Goal: Task Accomplishment & Management: Use online tool/utility

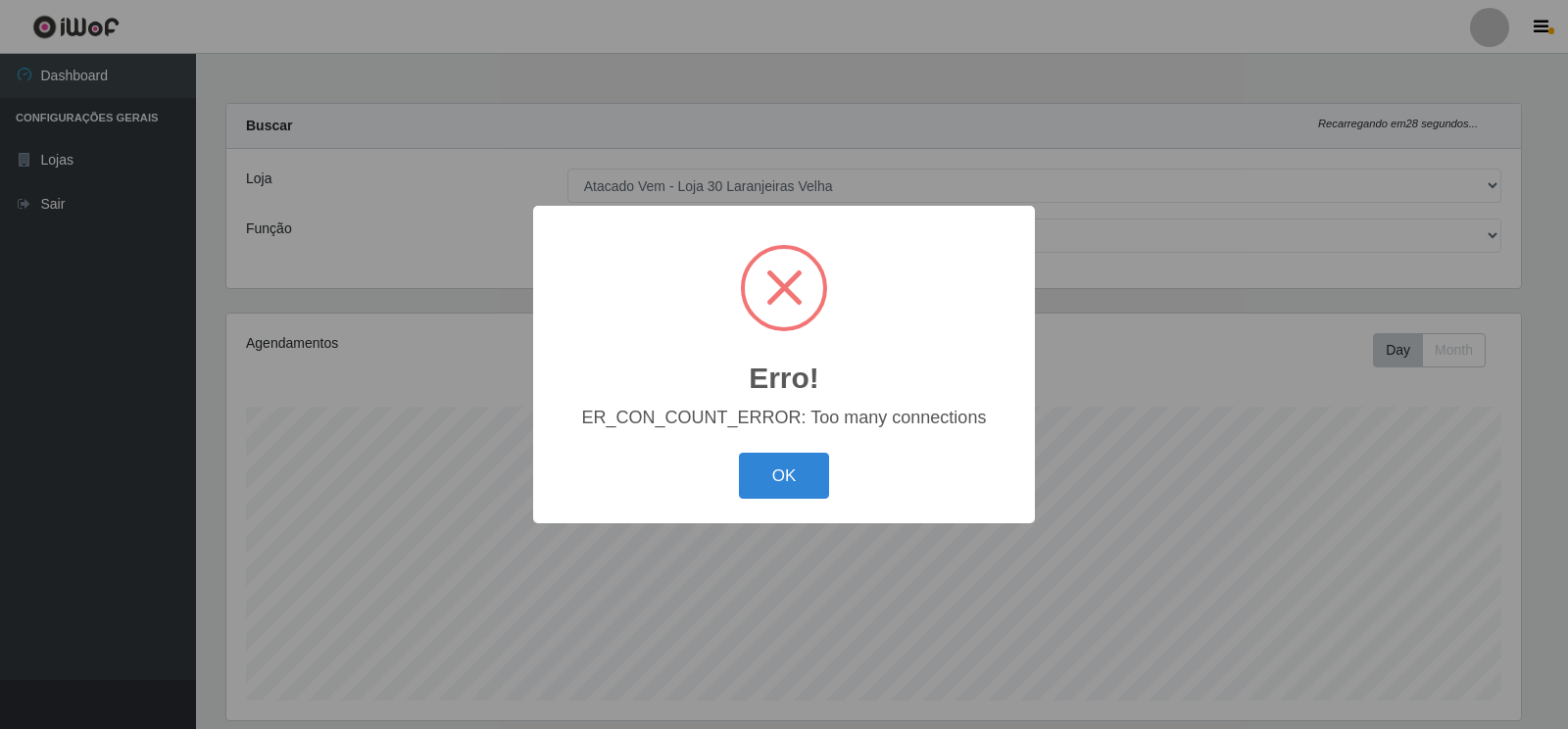
select select "495"
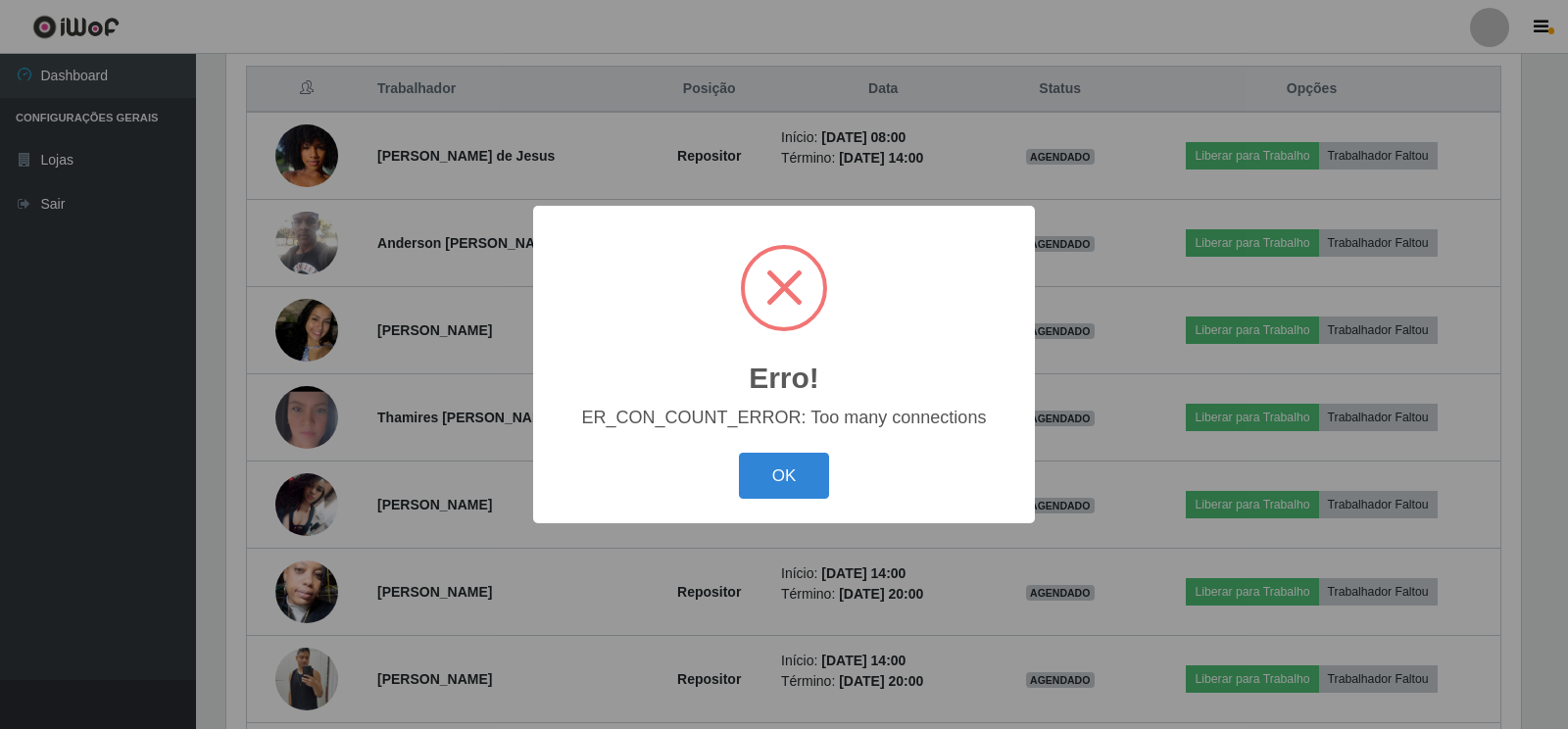
click at [780, 480] on button "OK" at bounding box center [784, 475] width 92 height 46
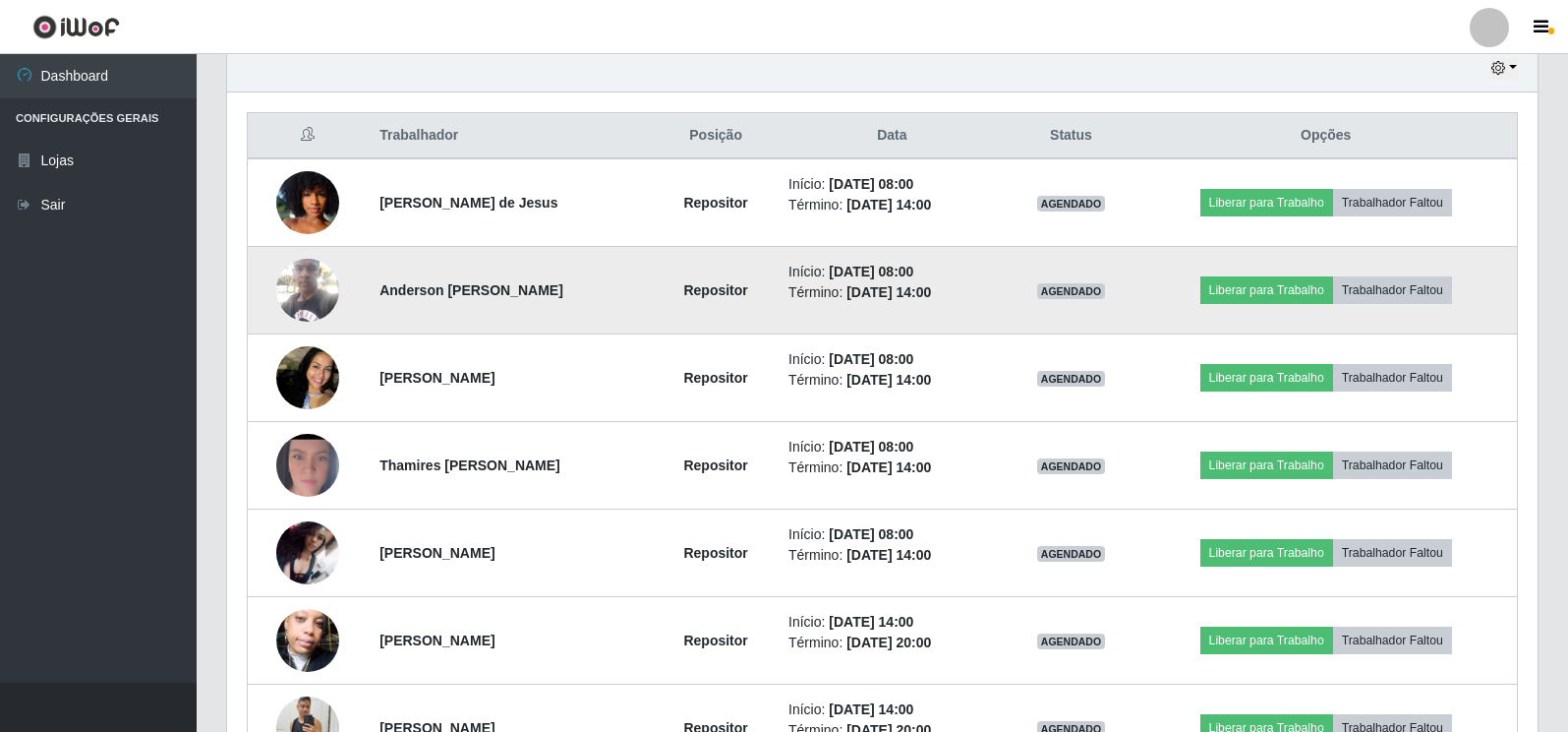
scroll to position [717, 0]
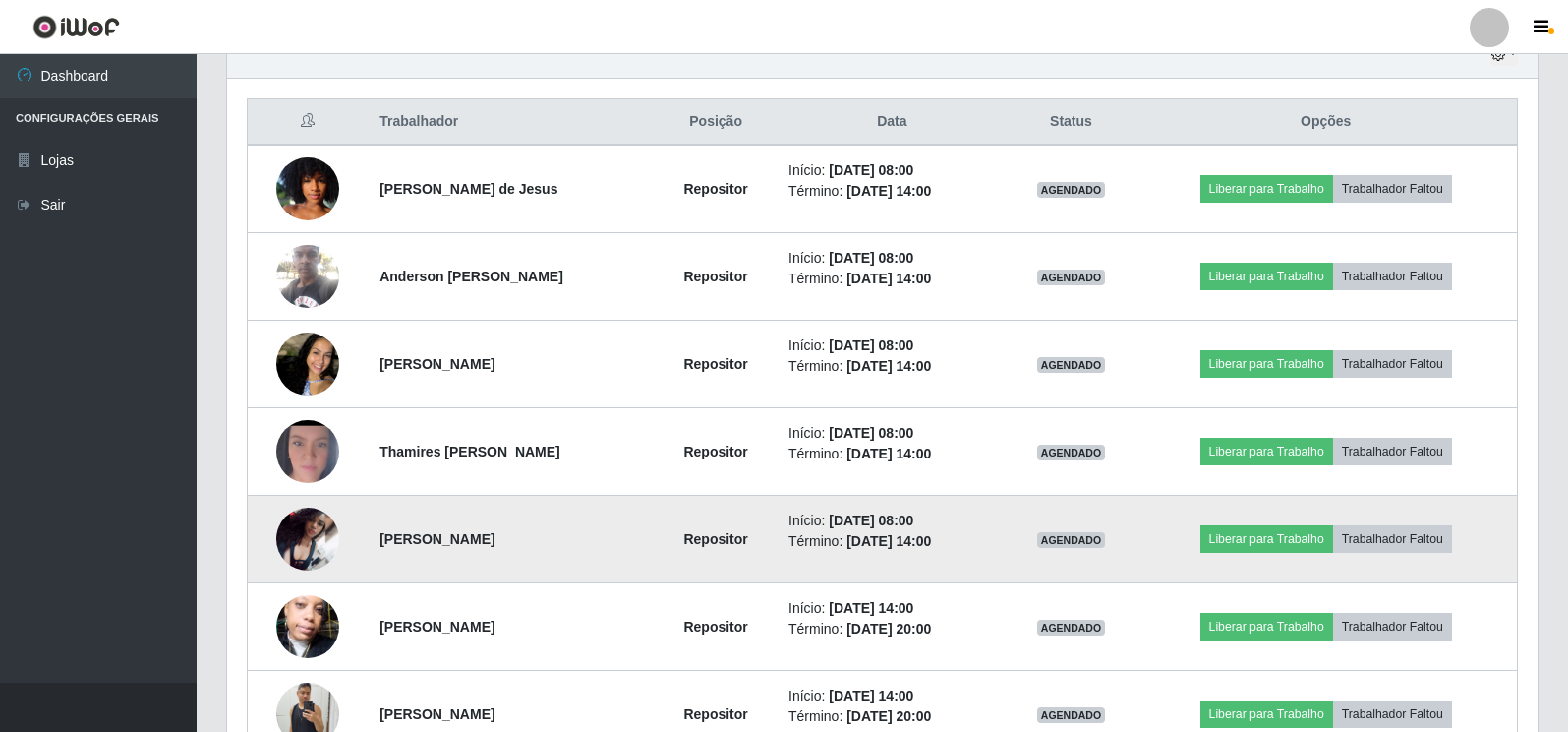
click at [307, 523] on img at bounding box center [308, 539] width 63 height 63
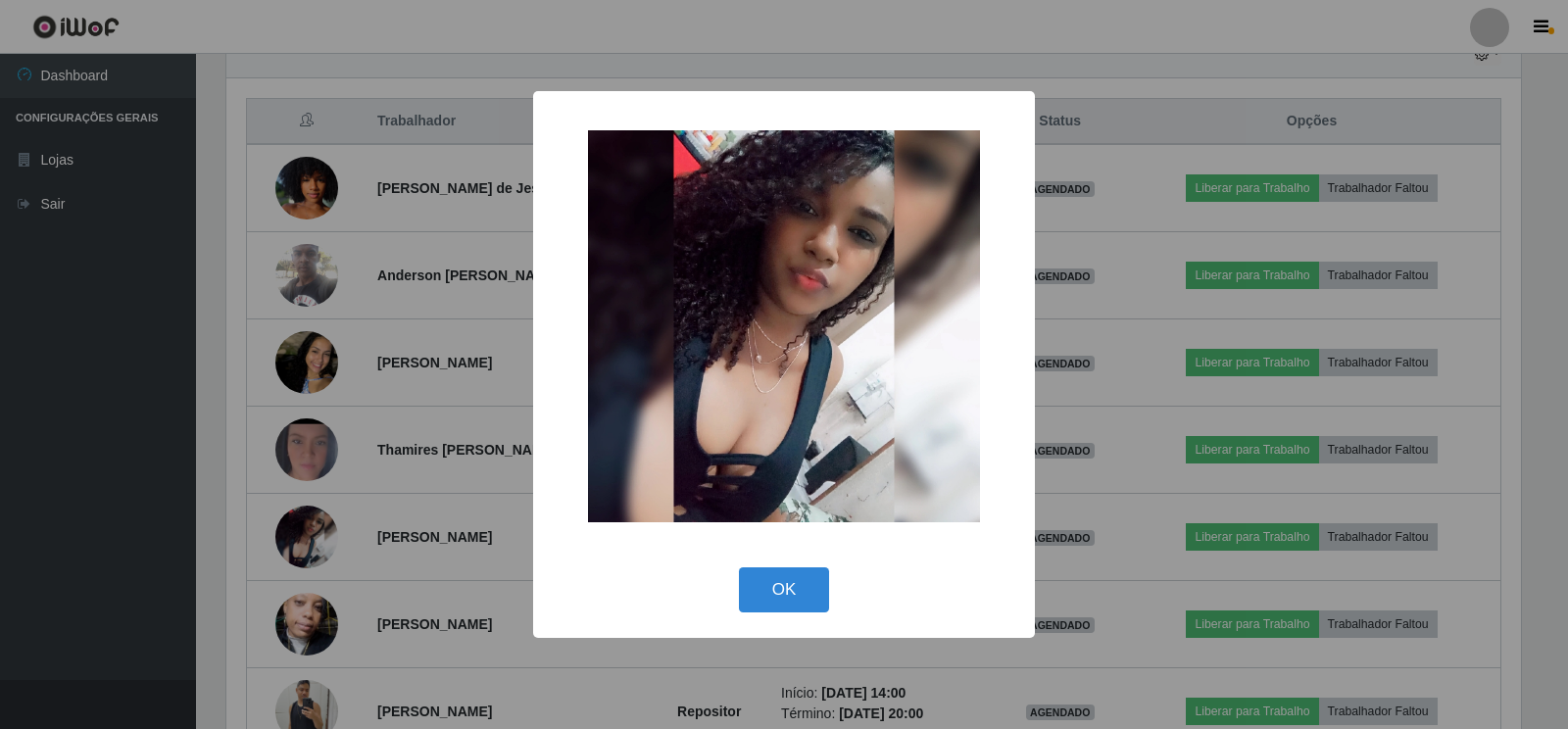
click at [422, 450] on div "× OK Cancel" at bounding box center [784, 364] width 1568 height 729
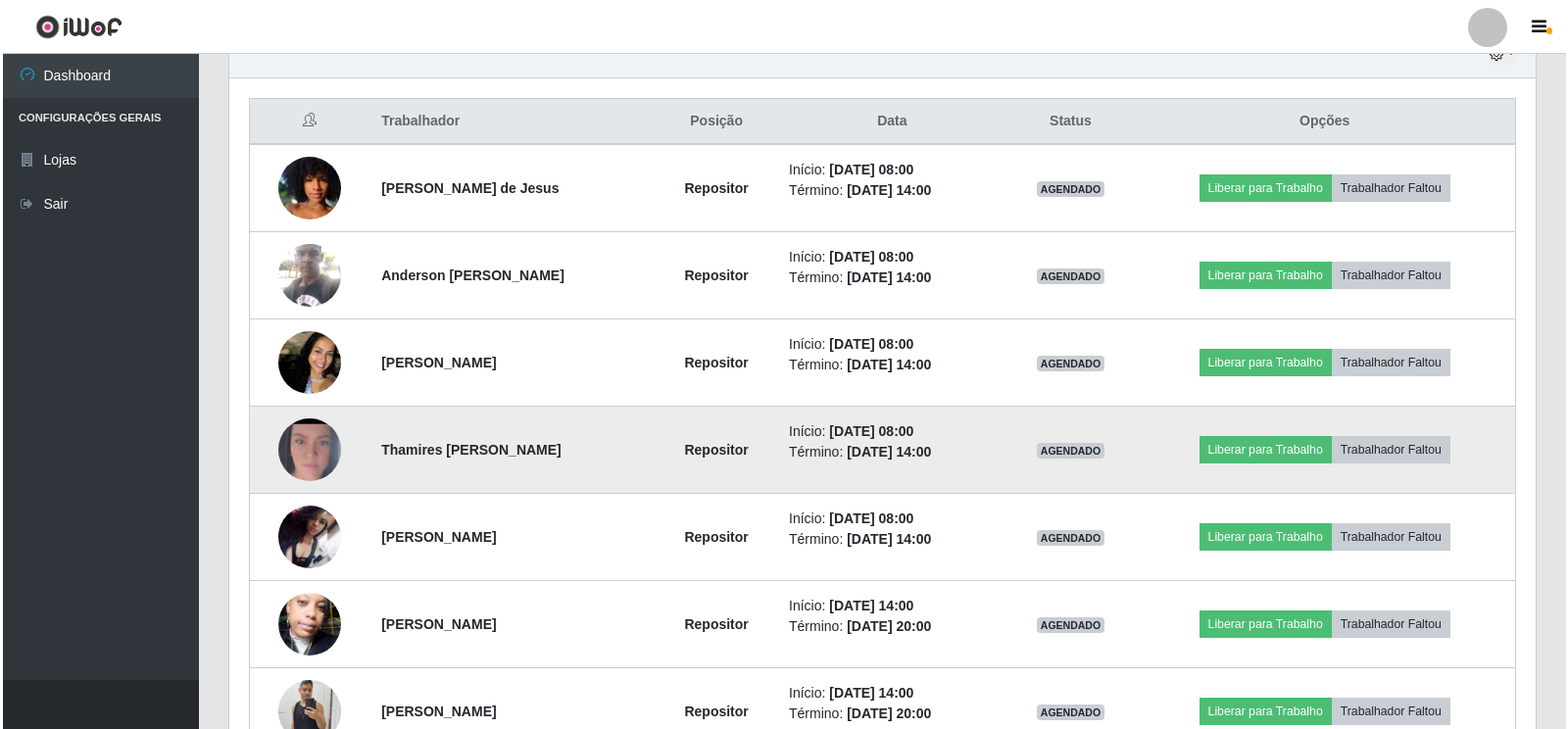
scroll to position [406, 1306]
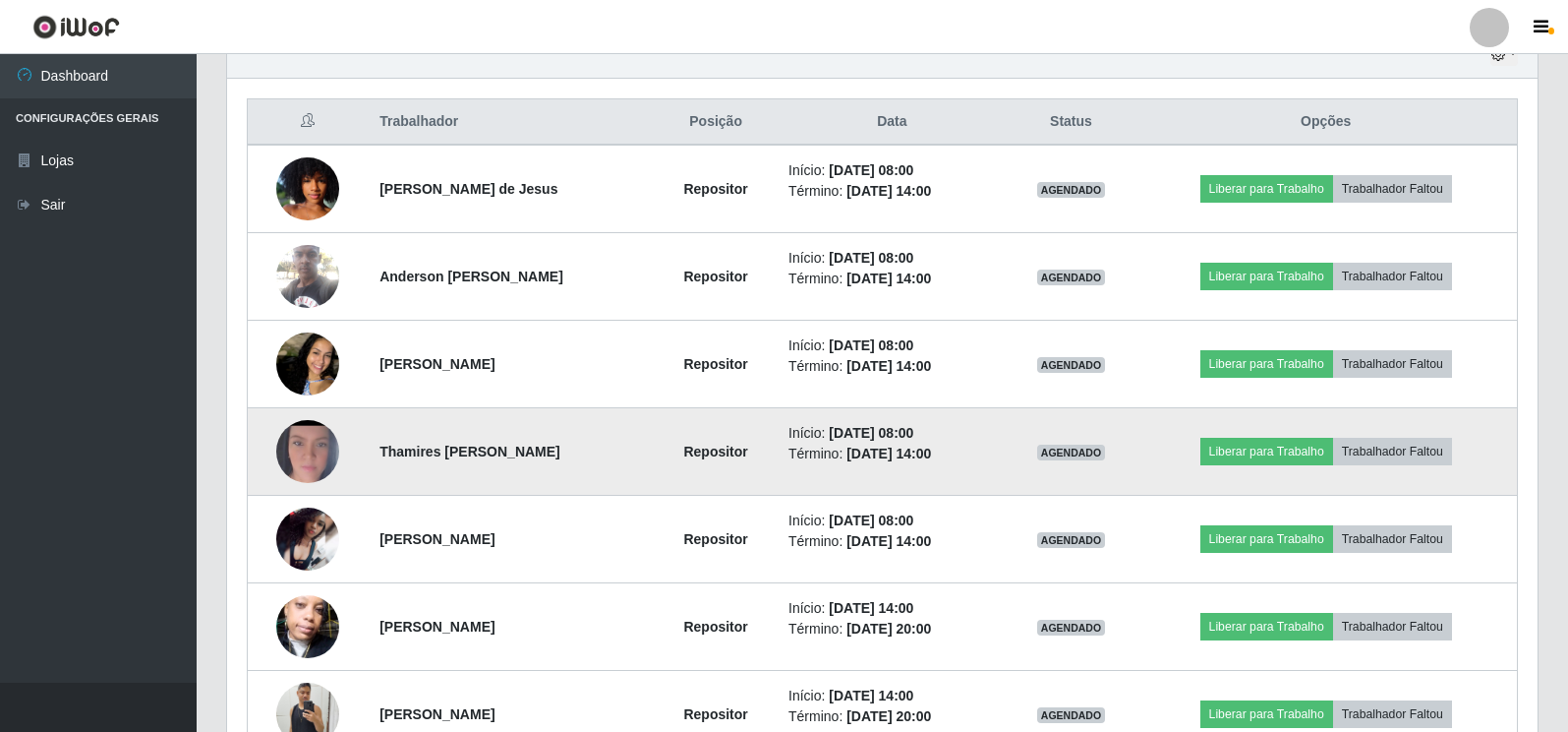
click at [313, 450] on img at bounding box center [308, 450] width 63 height 139
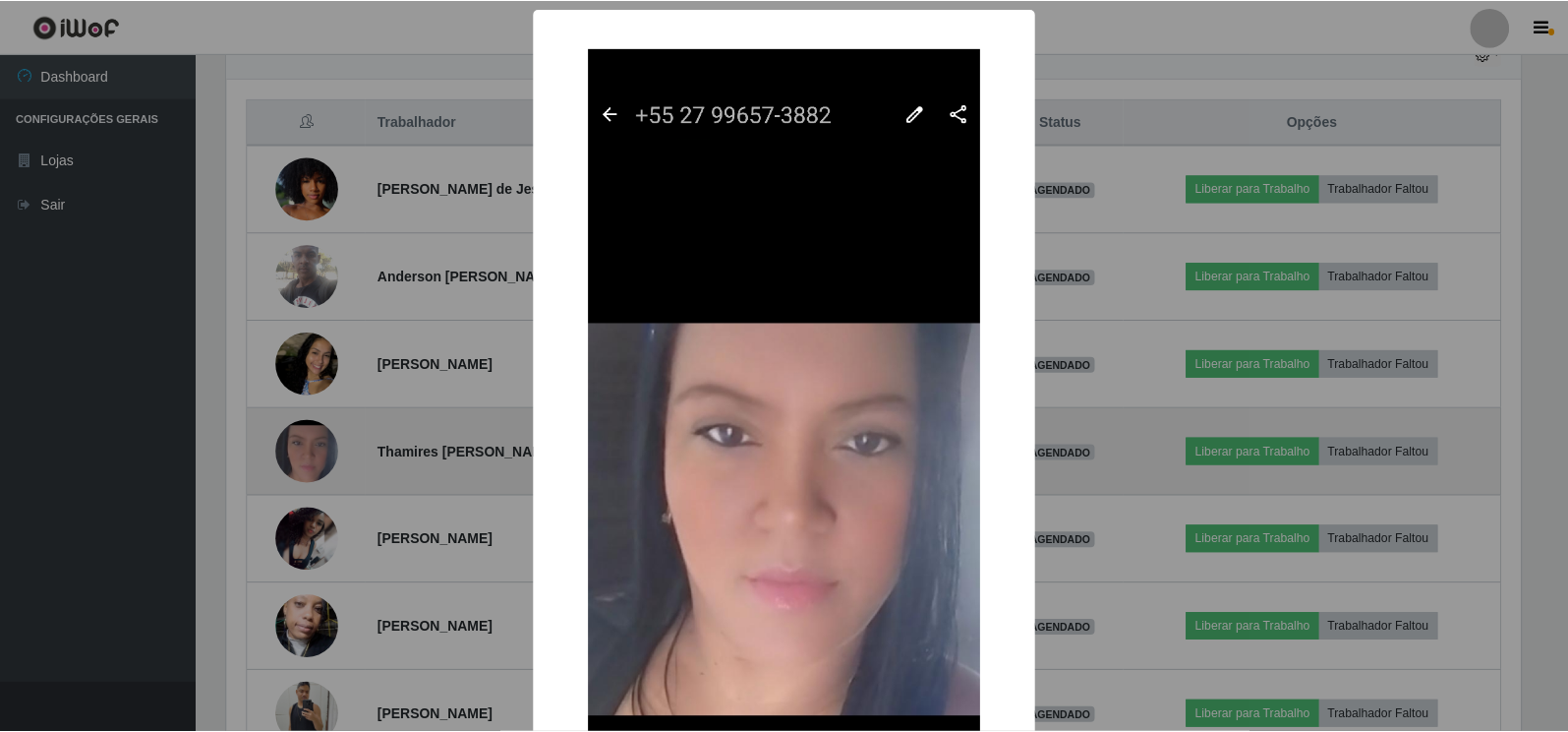
scroll to position [408, 1298]
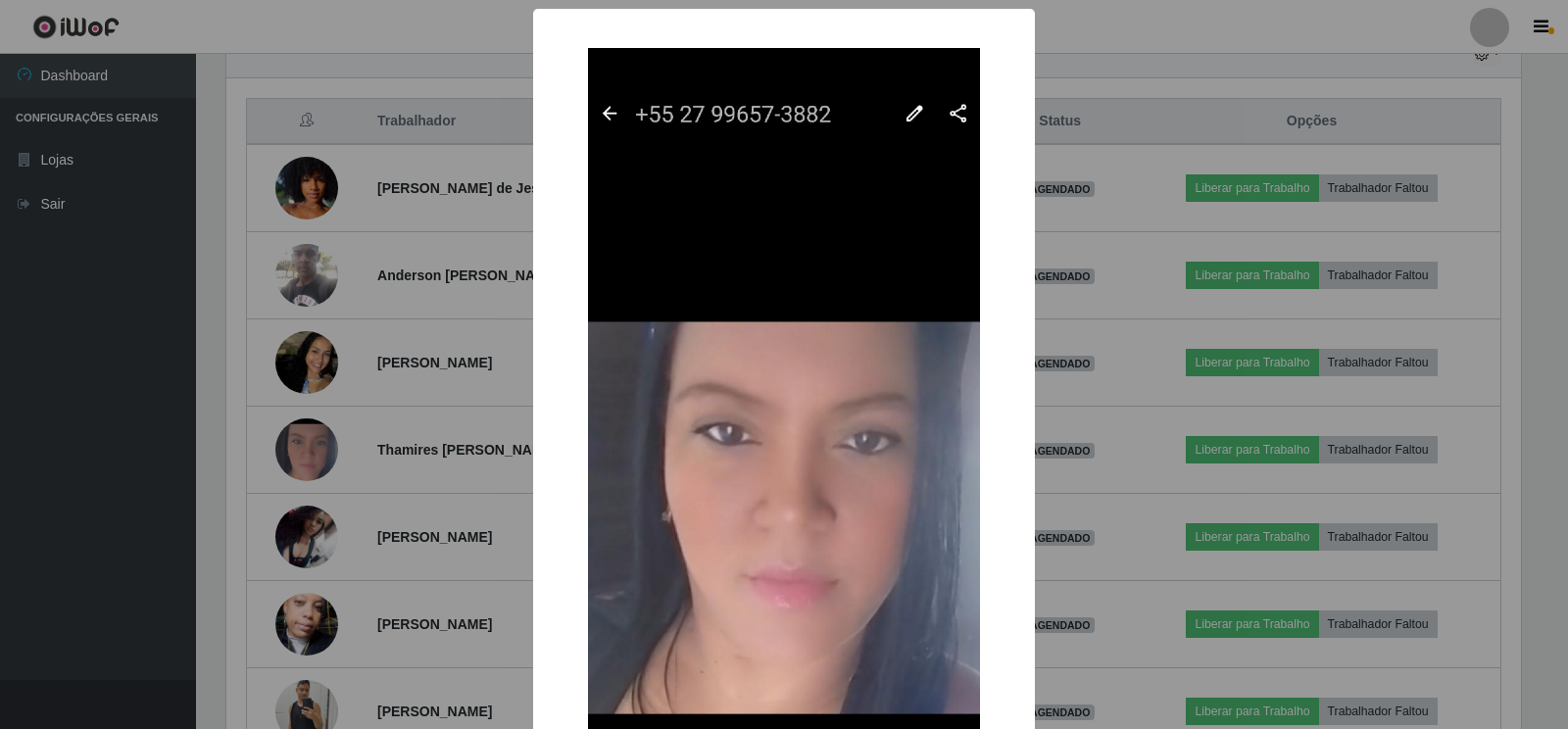
click at [353, 440] on div "× OK Cancel" at bounding box center [784, 364] width 1568 height 729
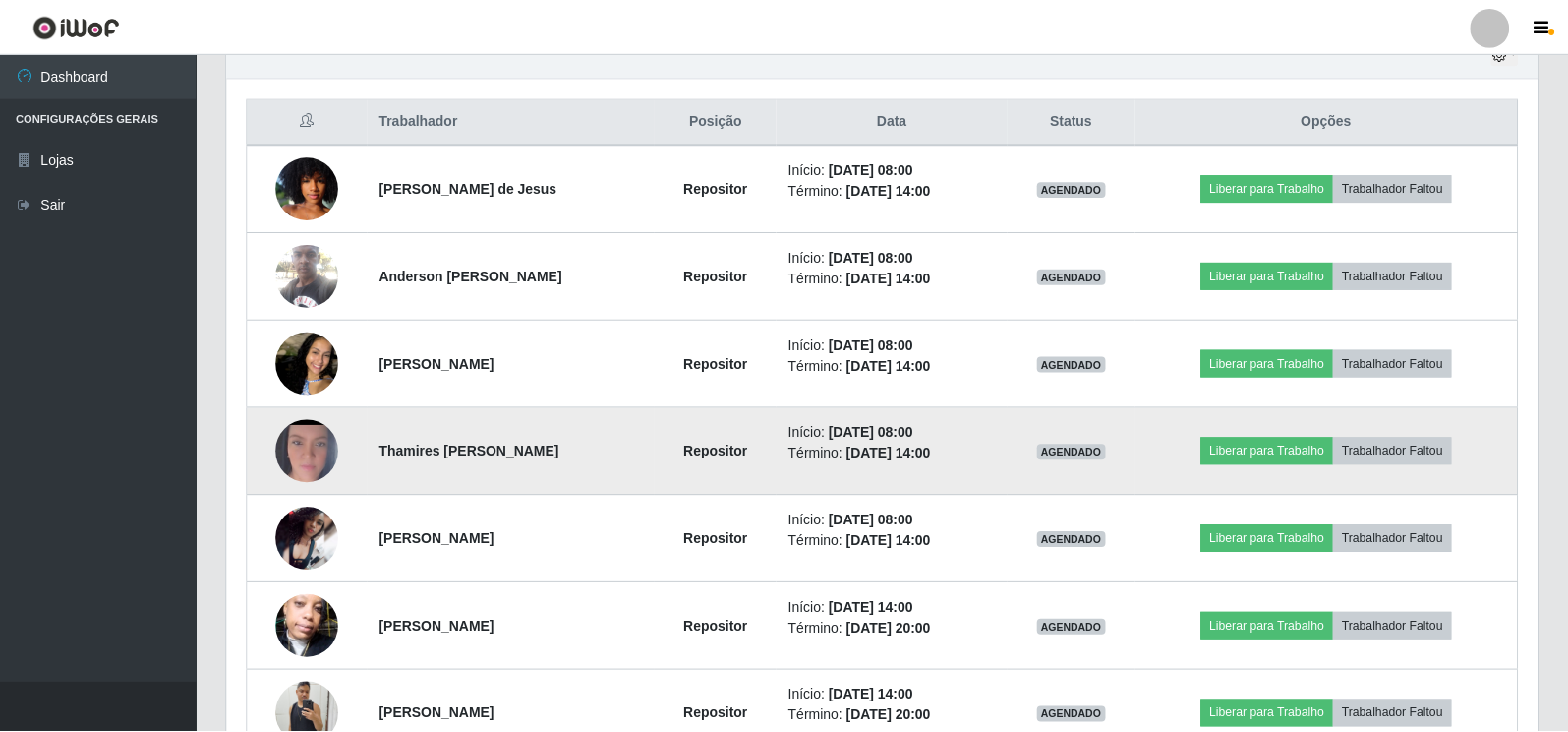
scroll to position [408, 1310]
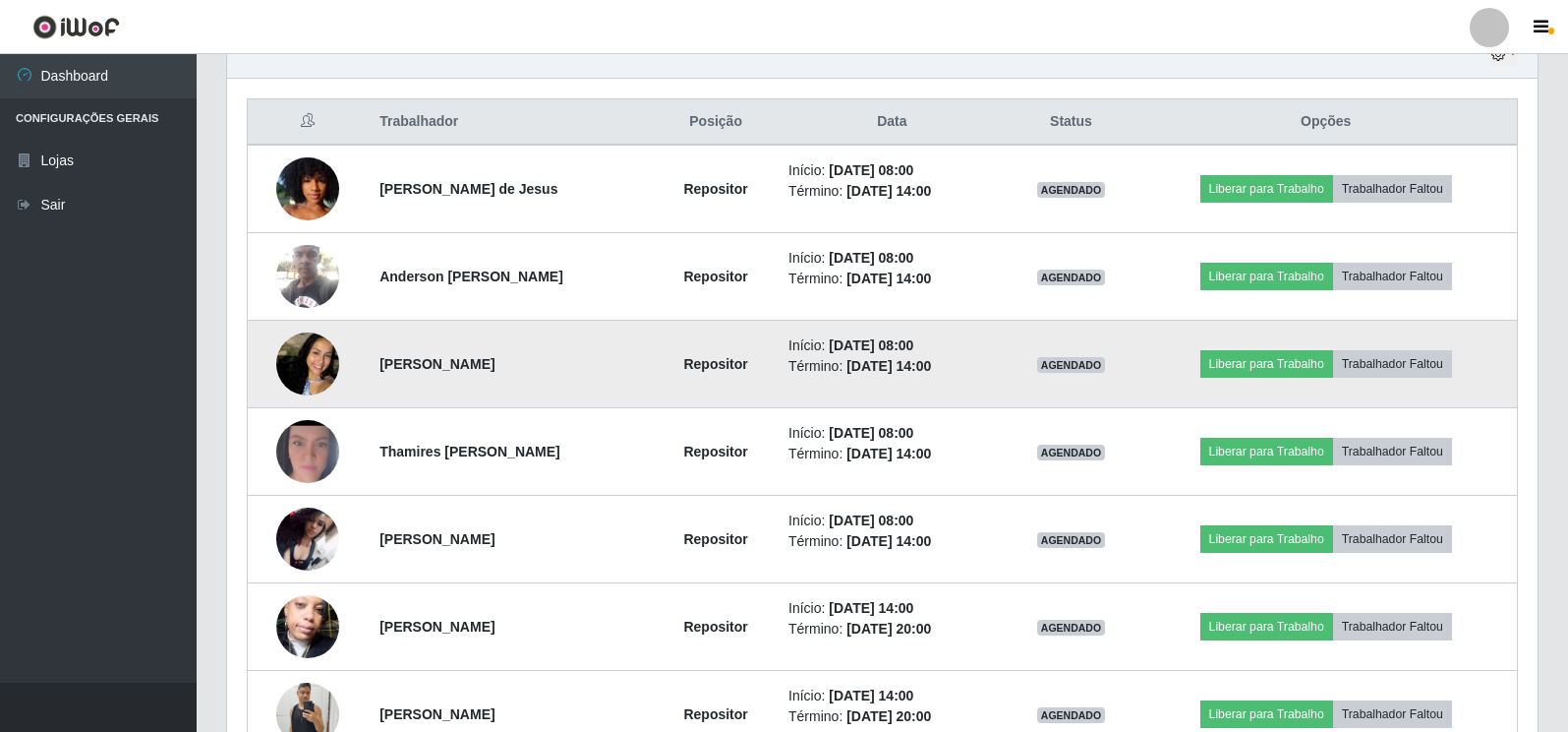
click at [313, 352] on img at bounding box center [308, 365] width 63 height 136
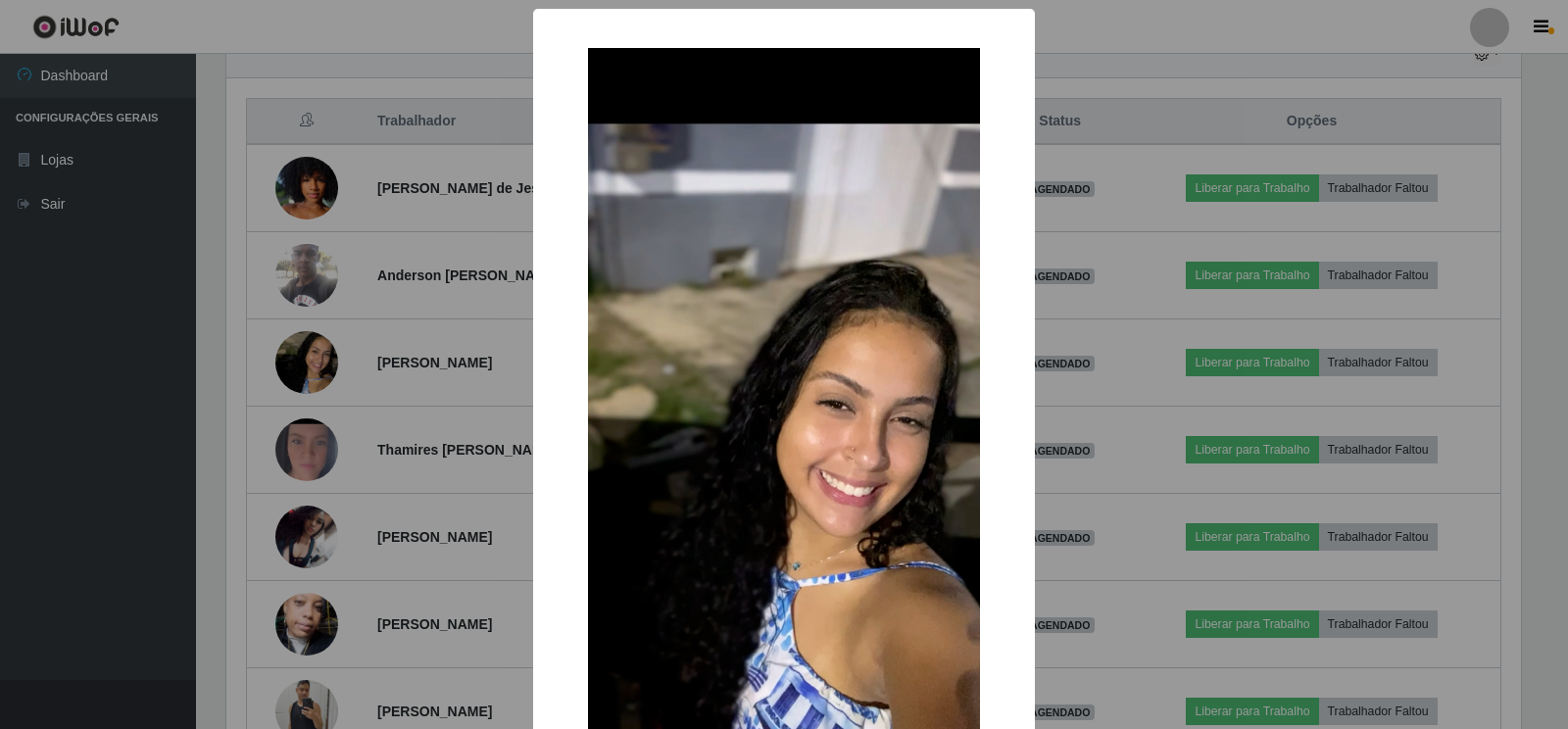
click at [440, 441] on div "× OK Cancel" at bounding box center [784, 364] width 1568 height 729
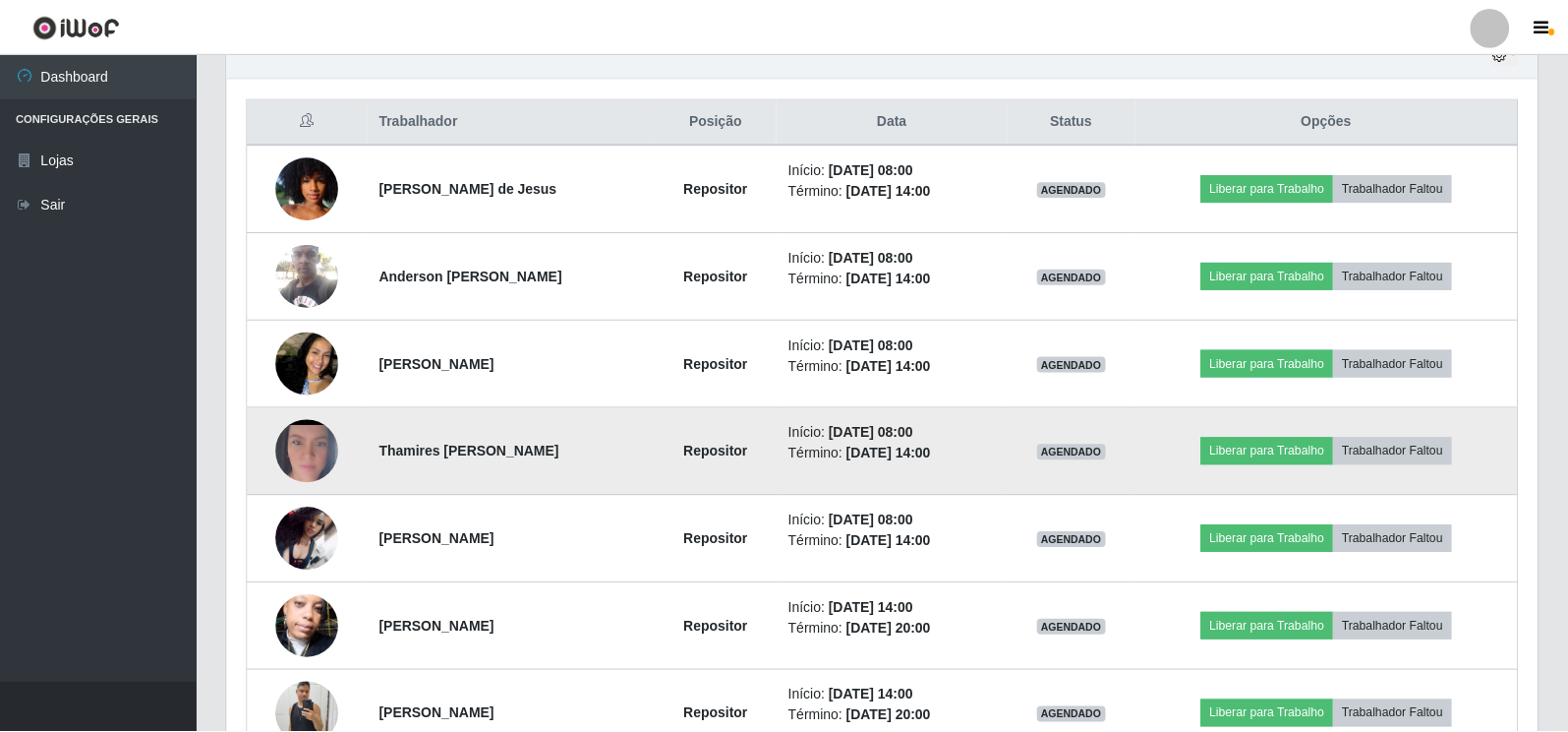
scroll to position [408, 1310]
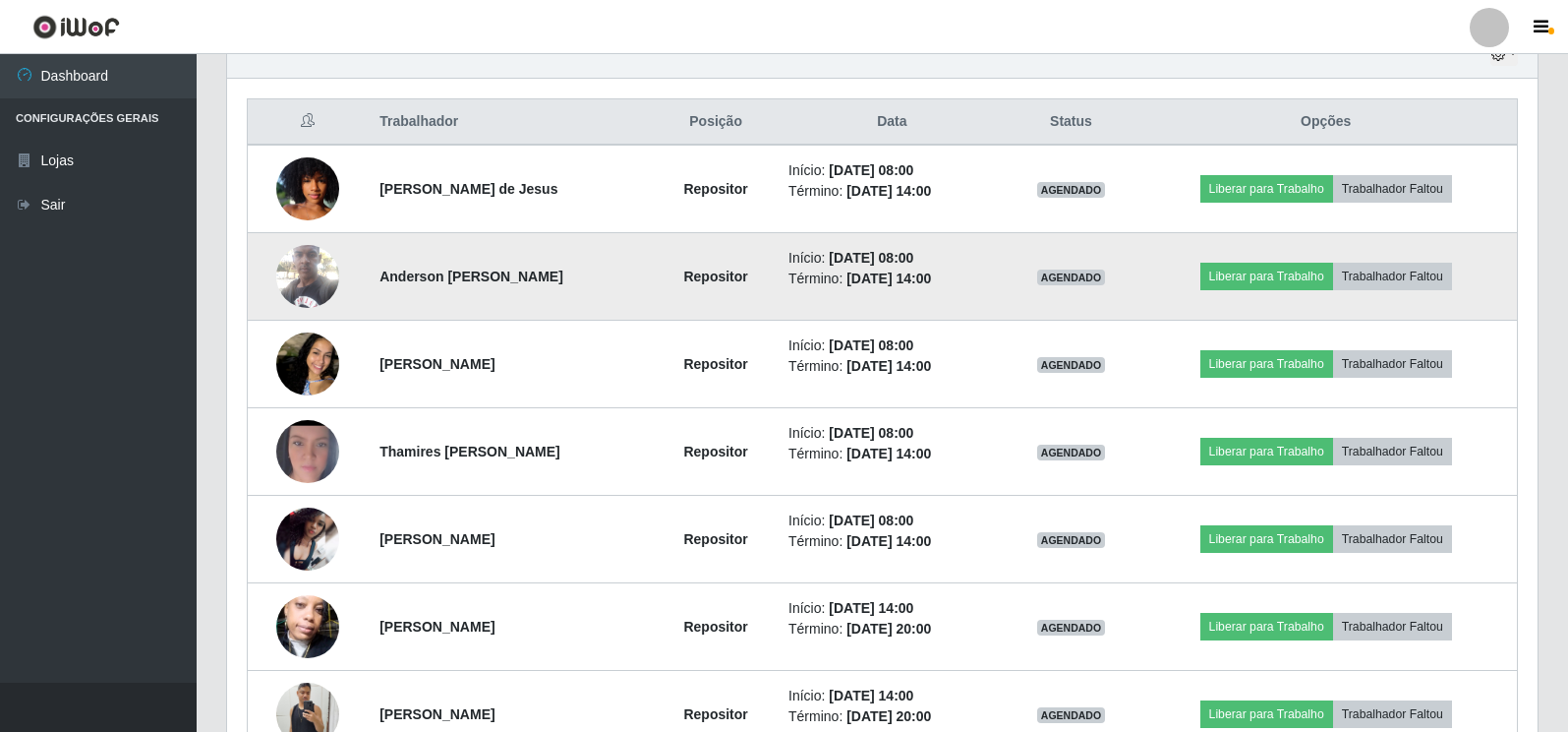
click at [330, 281] on img at bounding box center [308, 276] width 63 height 84
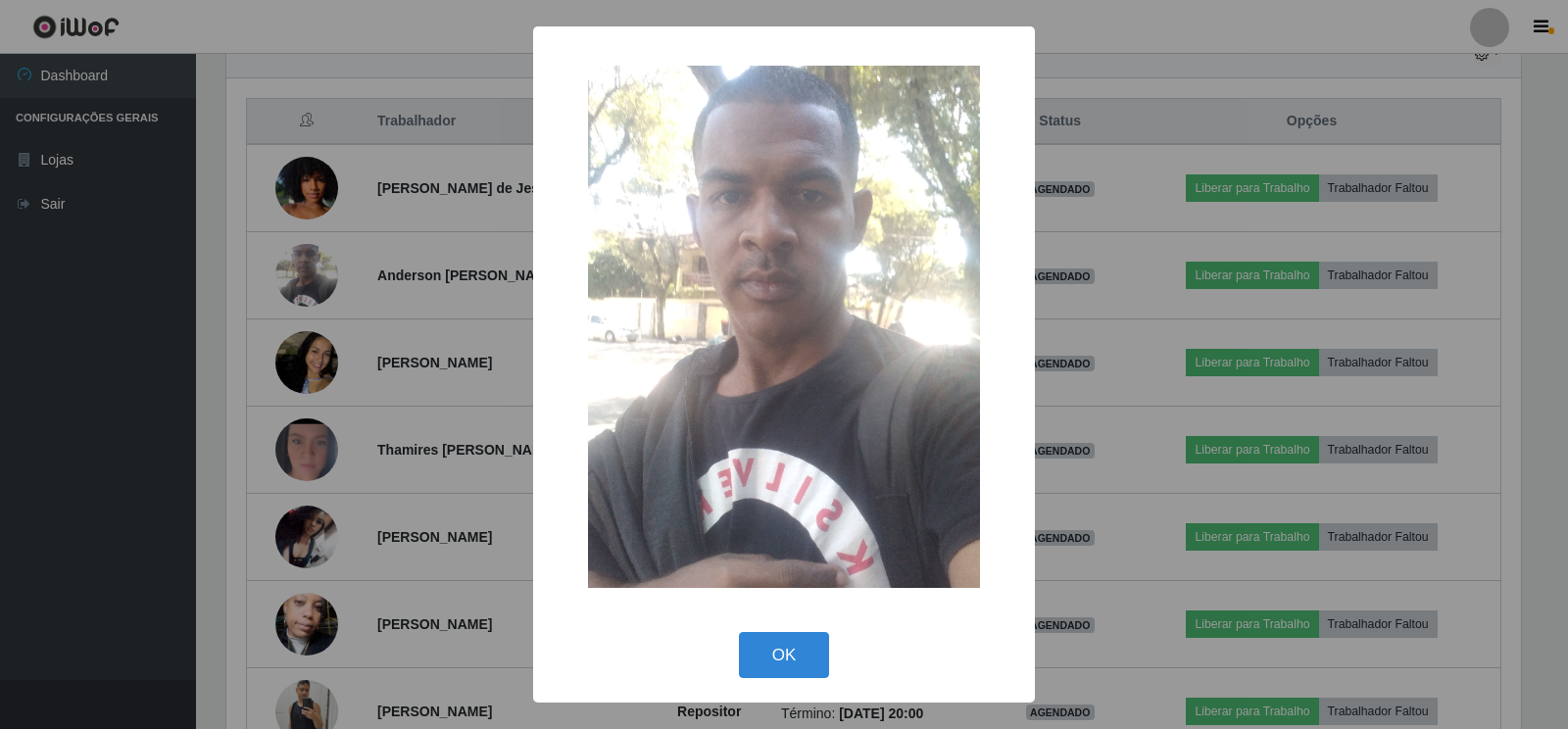
click at [448, 328] on div "× OK Cancel" at bounding box center [784, 364] width 1568 height 729
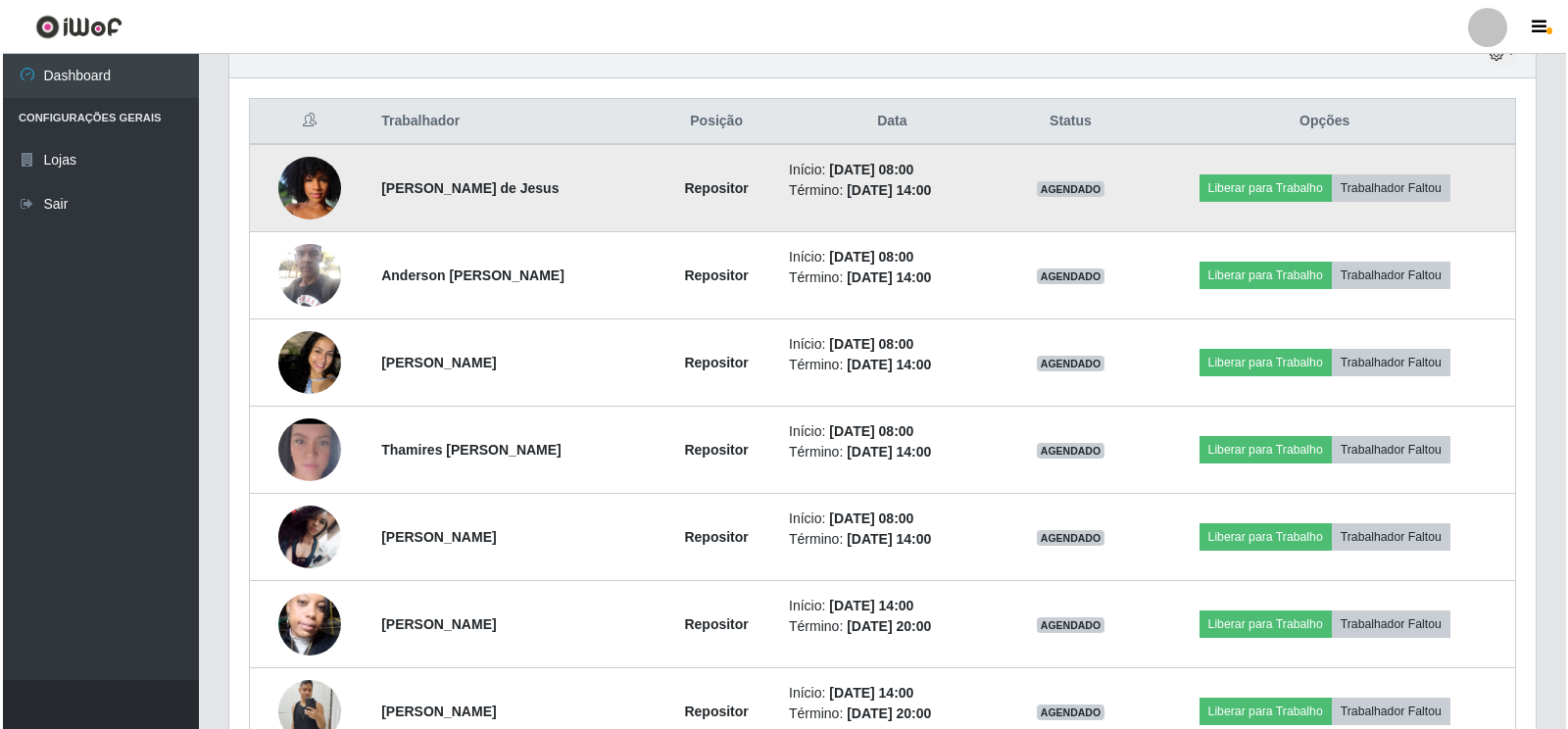
scroll to position [406, 1306]
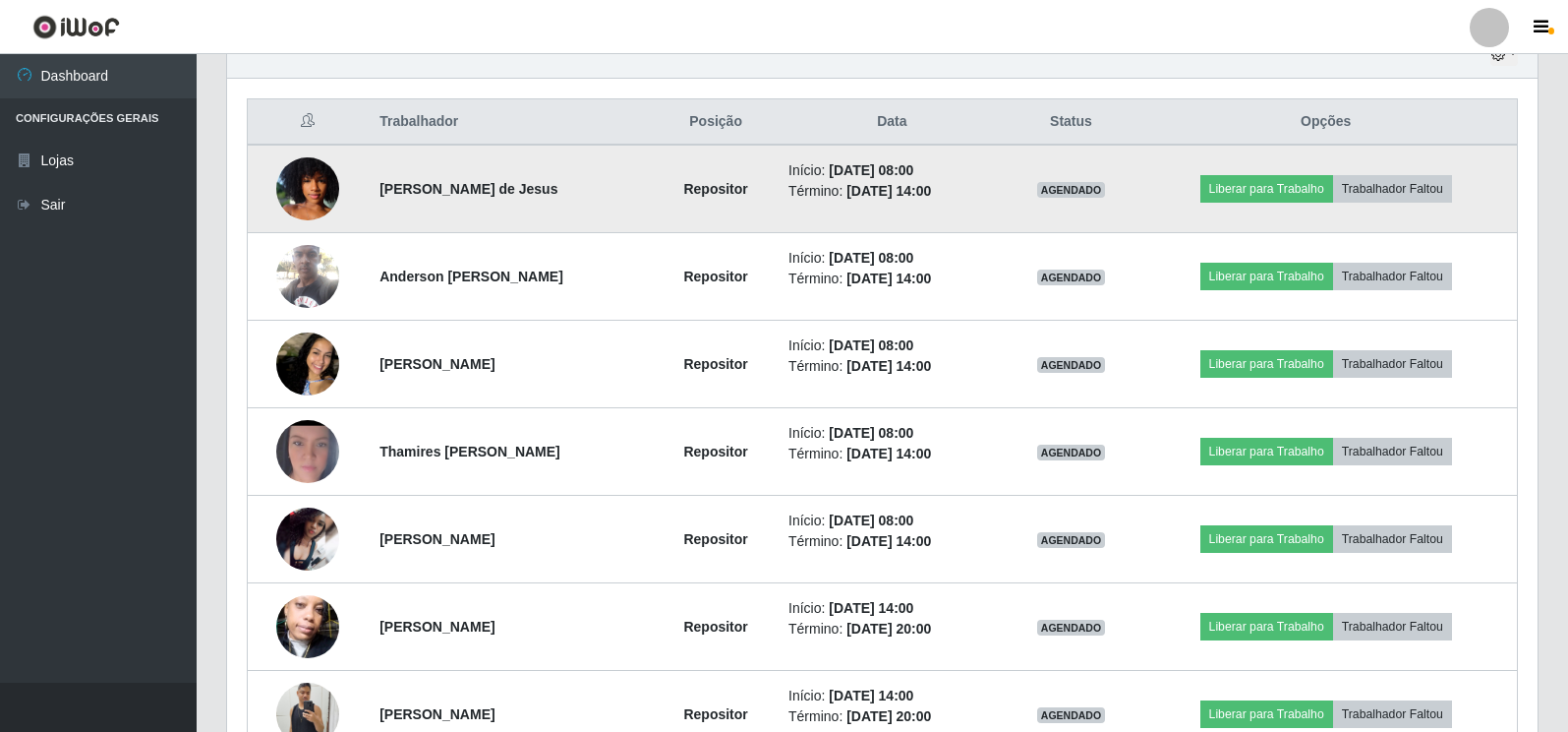
click at [311, 183] on img at bounding box center [308, 189] width 63 height 113
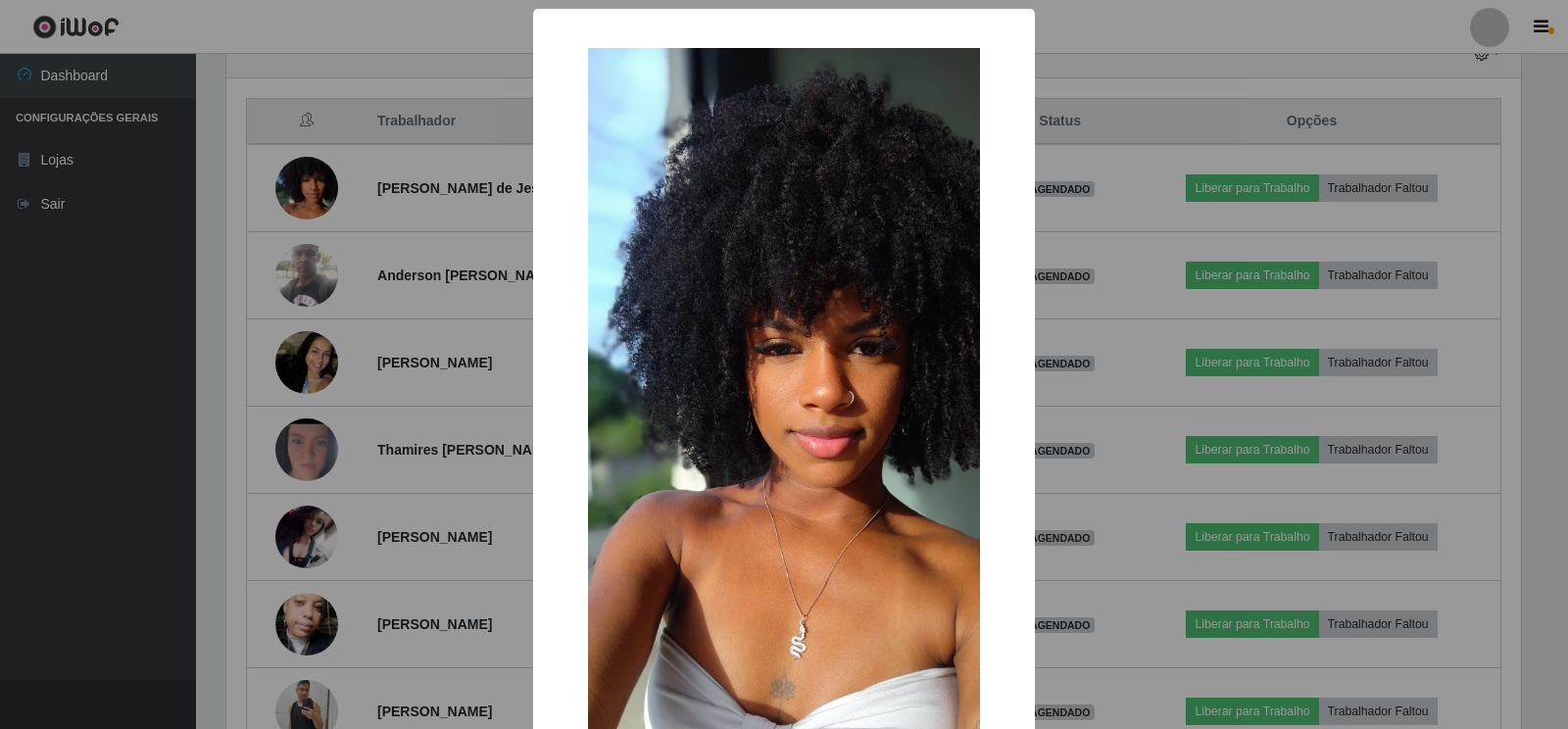
click at [440, 394] on div "× OK Cancel" at bounding box center [784, 364] width 1568 height 729
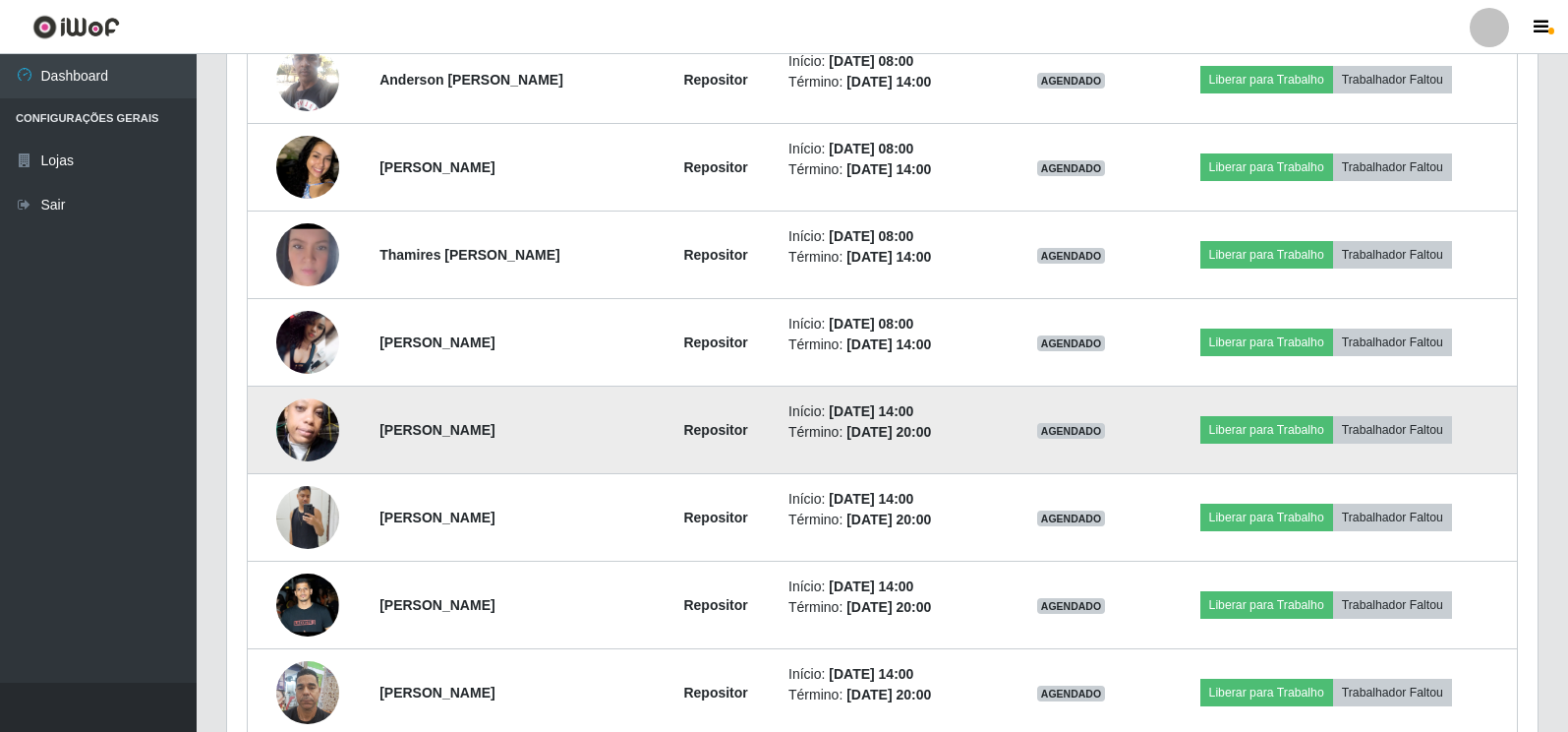
scroll to position [1013, 0]
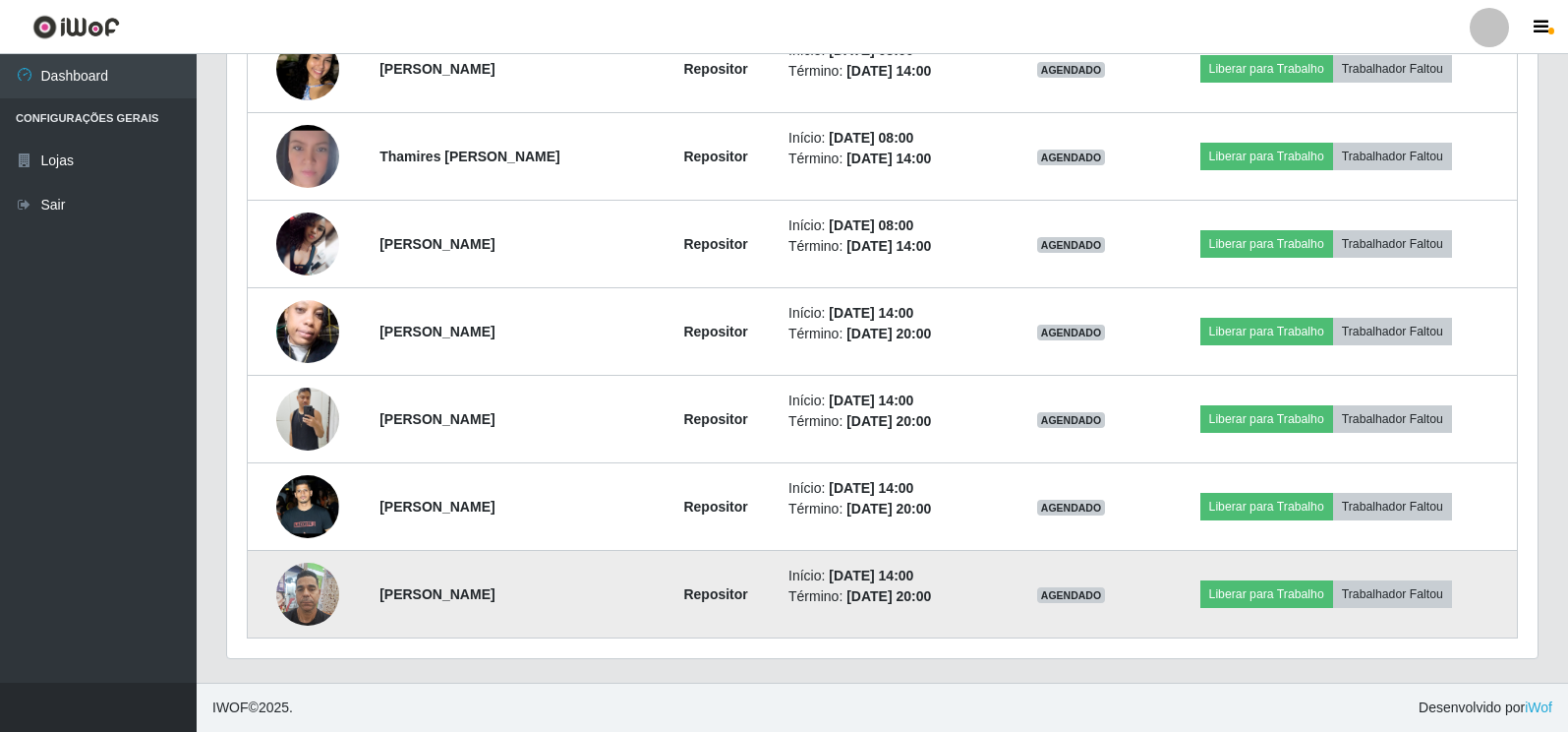
click at [308, 594] on img at bounding box center [308, 594] width 63 height 84
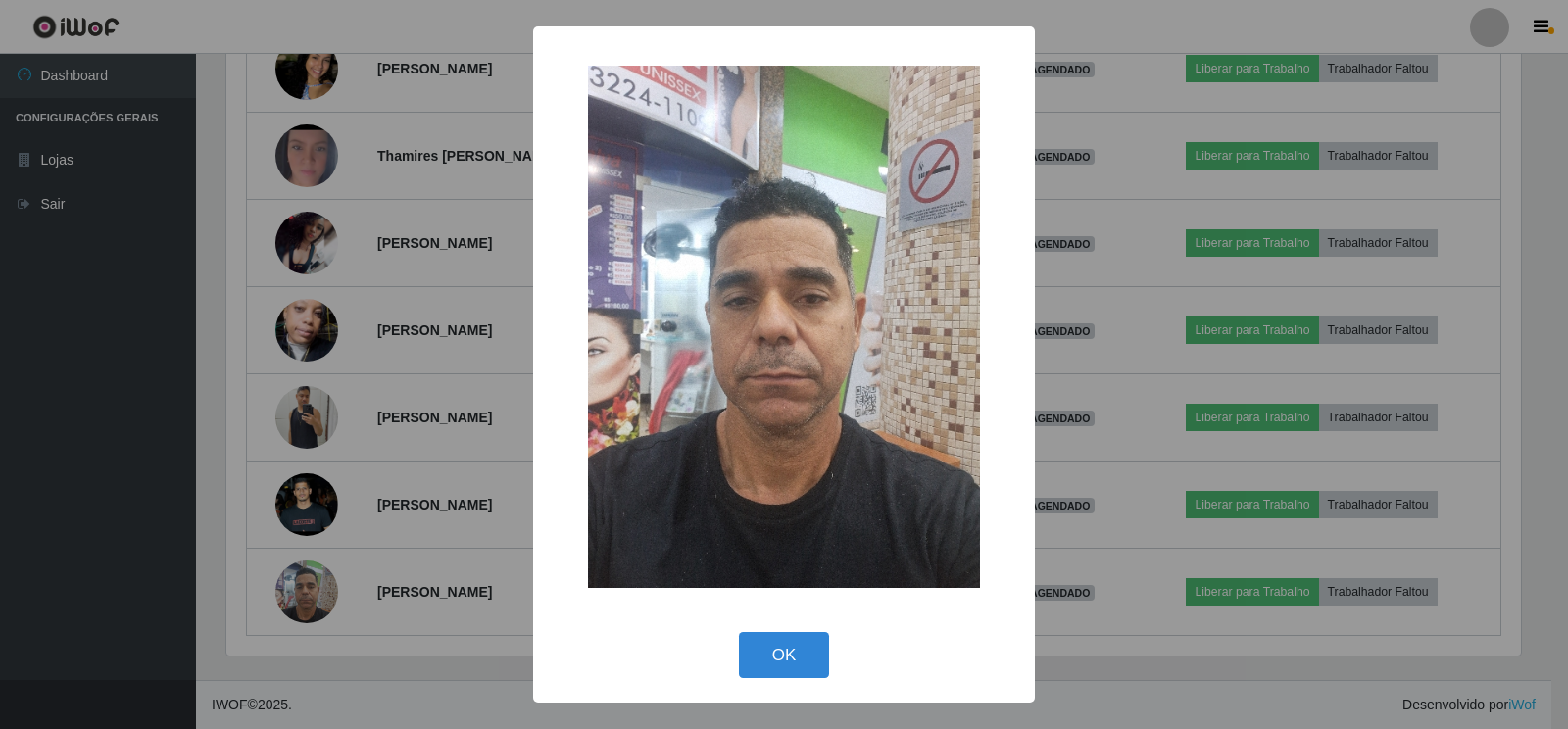
click at [400, 572] on div "× OK Cancel" at bounding box center [784, 364] width 1568 height 729
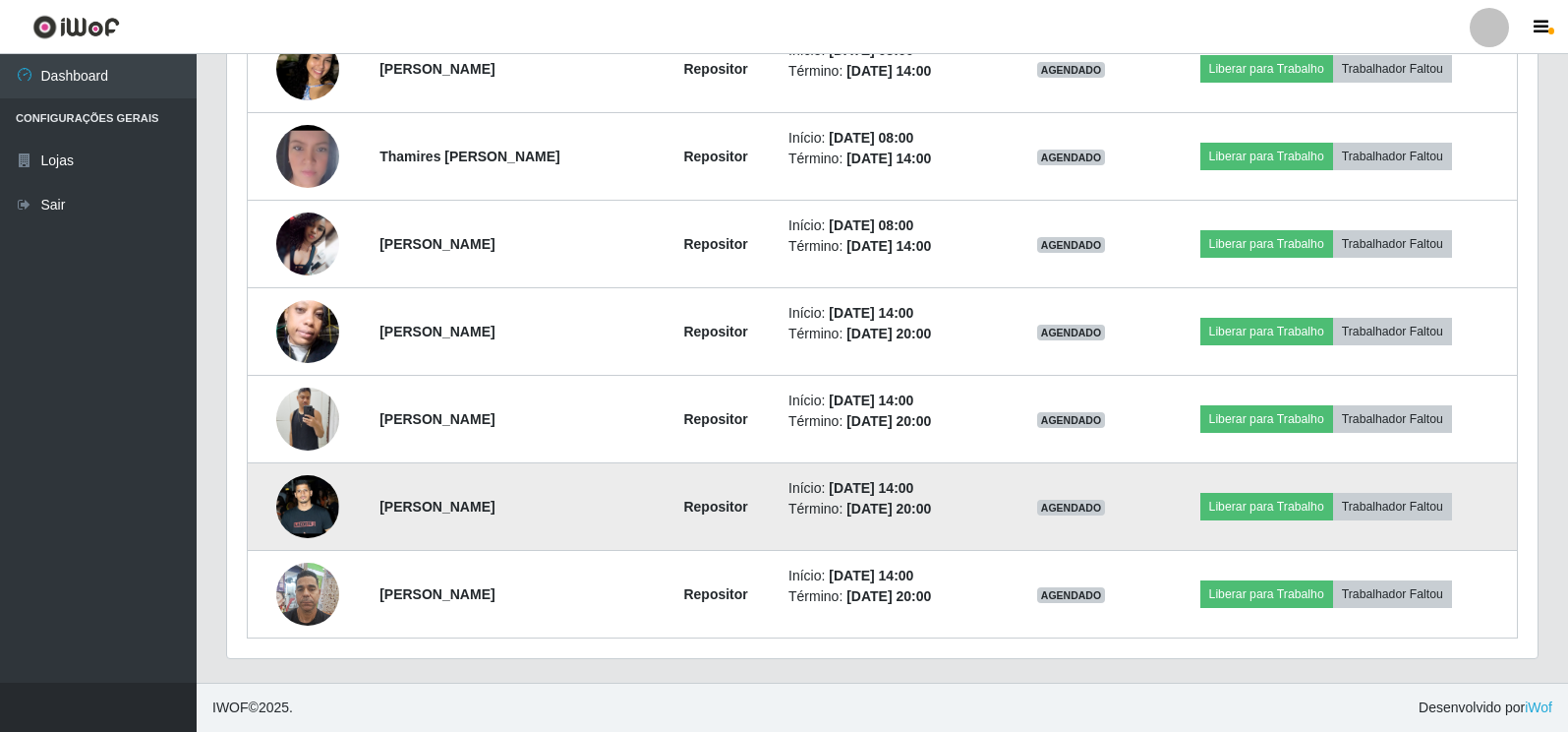
click at [315, 500] on img at bounding box center [308, 506] width 63 height 139
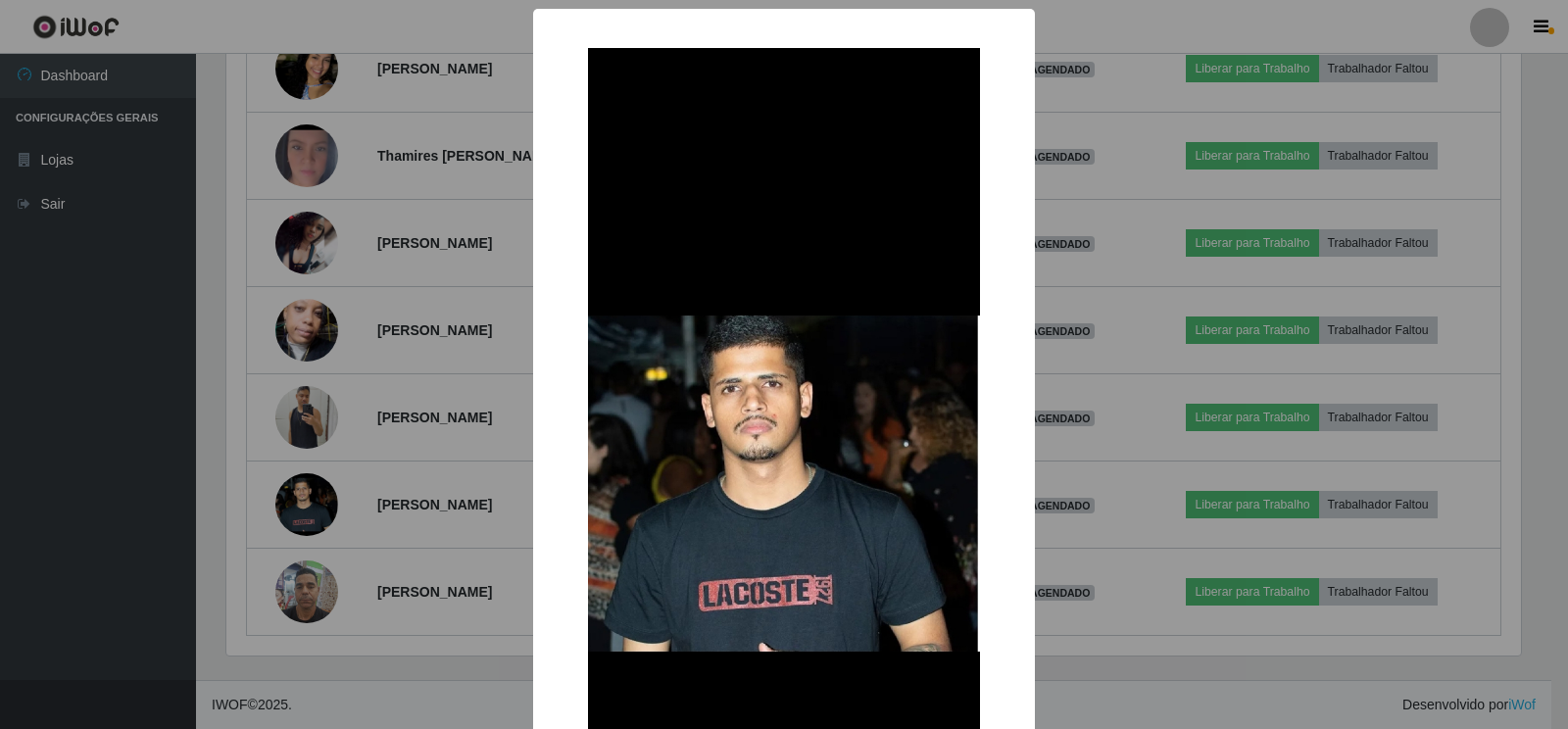
click at [405, 481] on div "× OK Cancel" at bounding box center [784, 364] width 1568 height 729
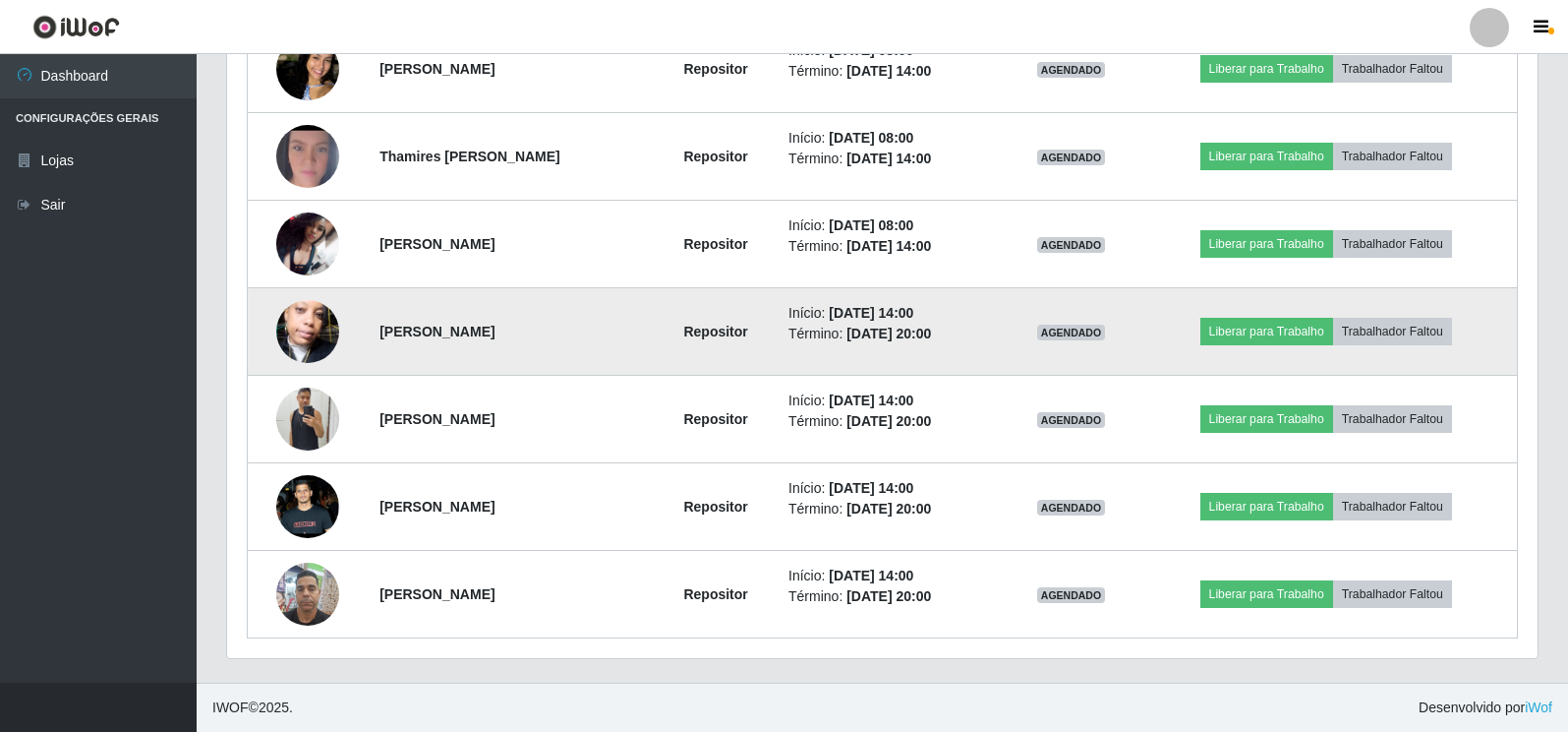
click at [329, 334] on img at bounding box center [308, 332] width 63 height 113
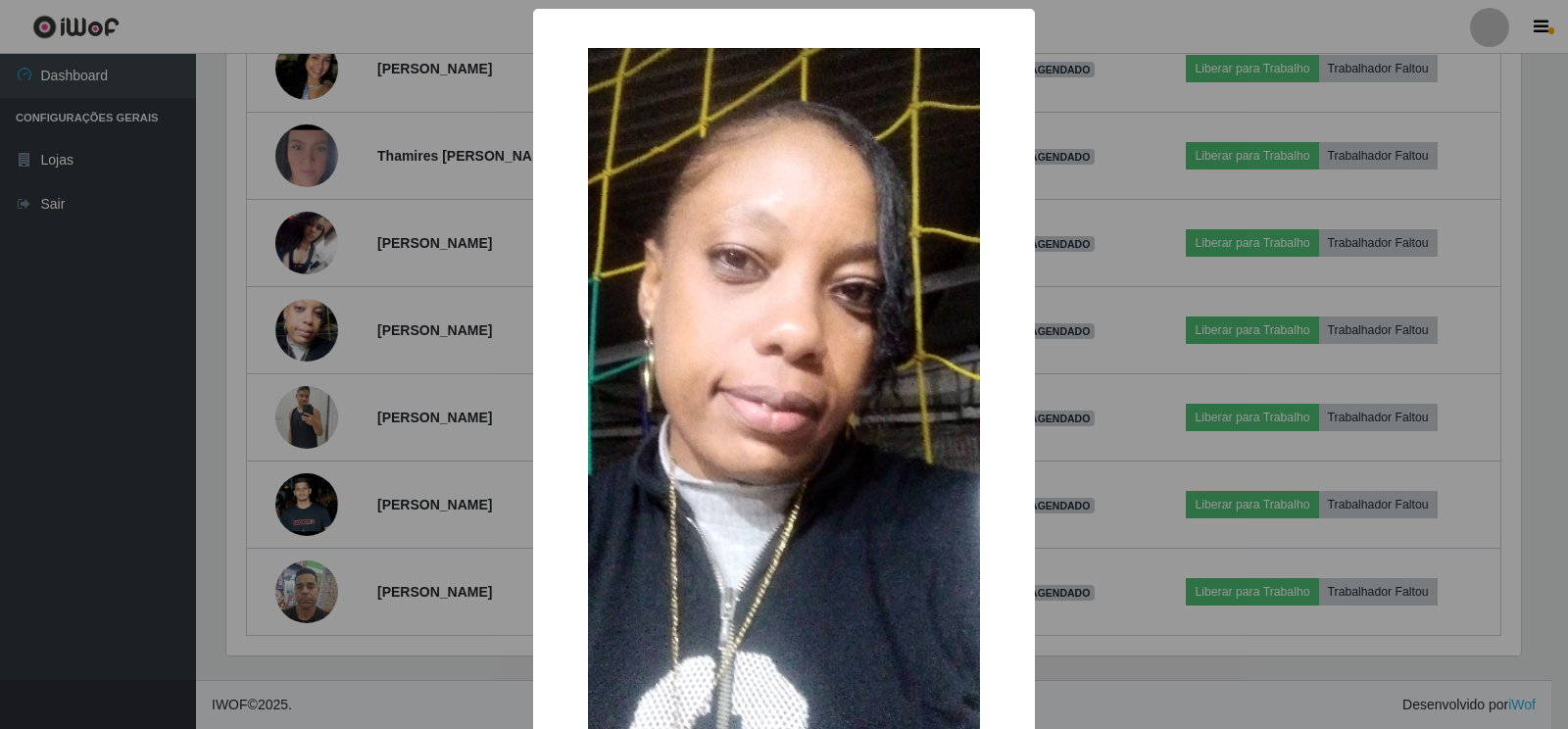
click at [412, 466] on div "× OK Cancel" at bounding box center [784, 364] width 1568 height 729
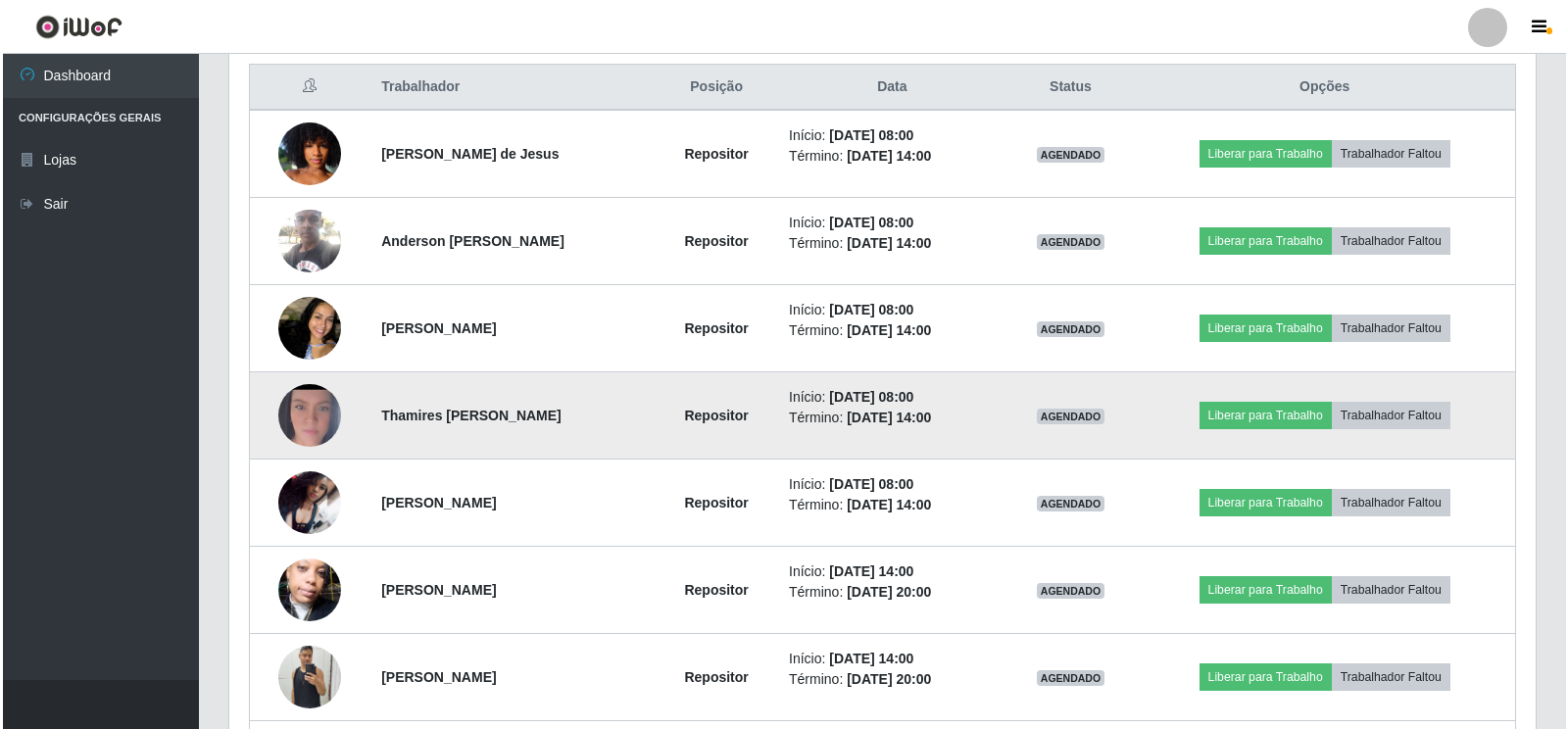
scroll to position [773, 0]
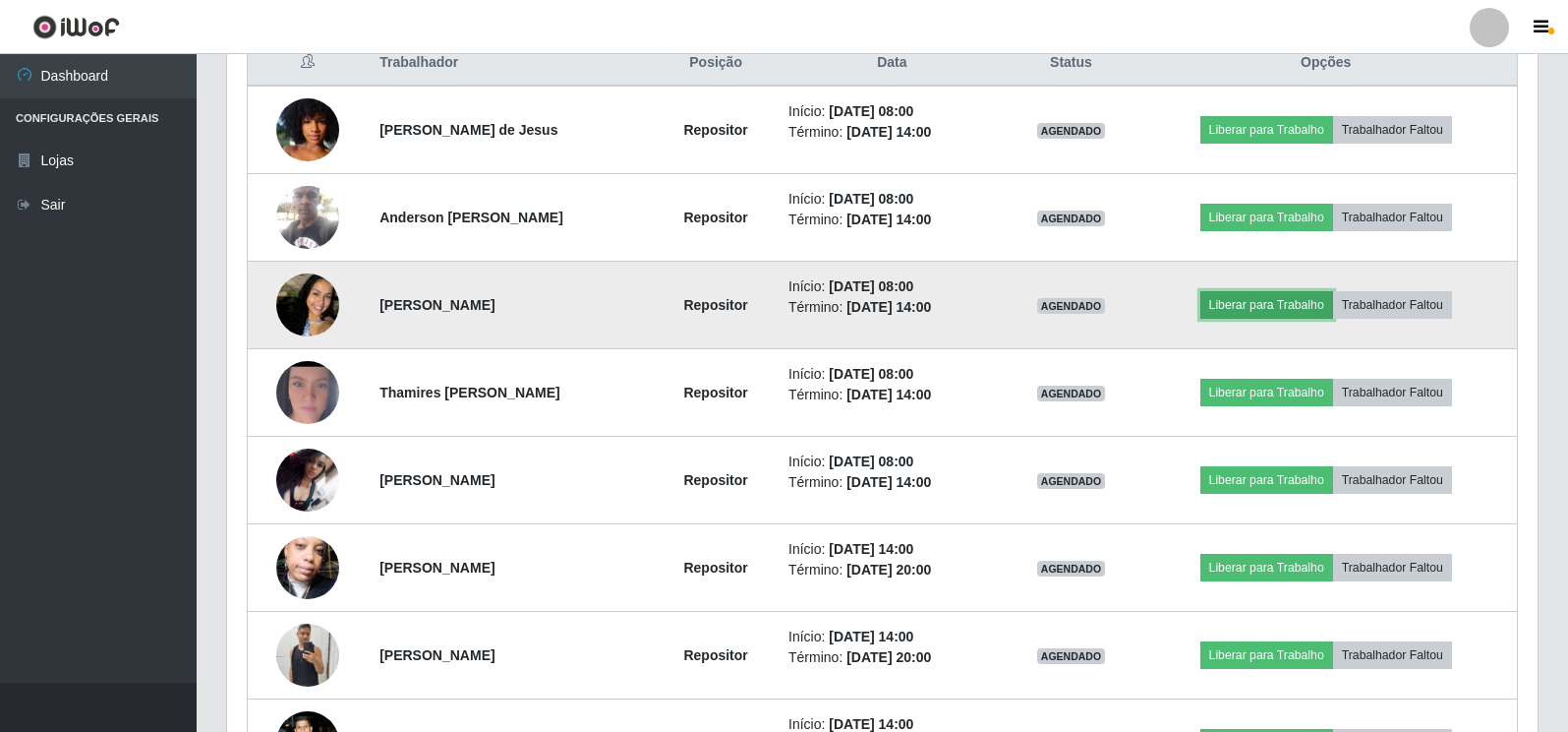
click at [1279, 314] on button "Liberar para Trabalho" at bounding box center [1267, 305] width 132 height 28
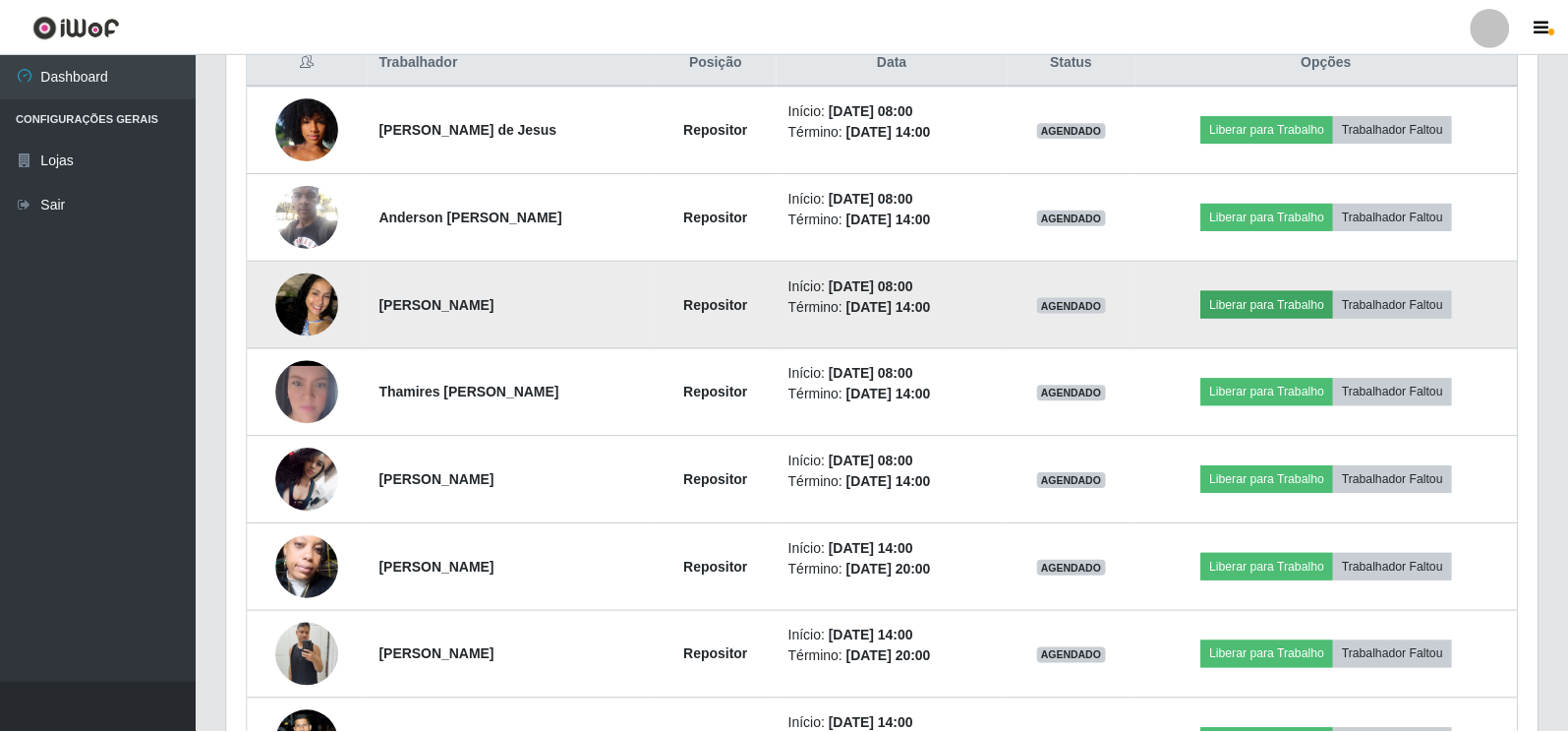
scroll to position [408, 1298]
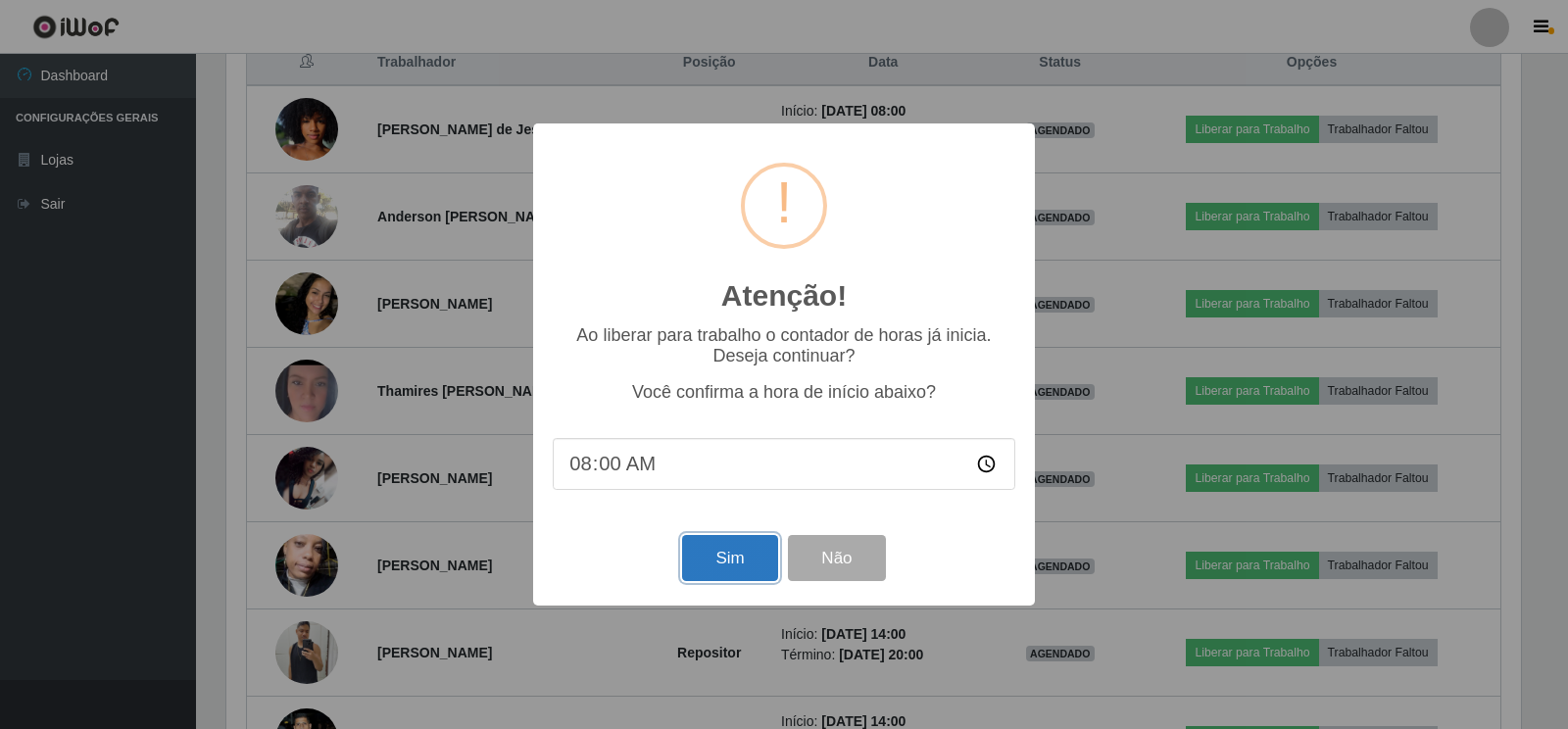
click at [699, 569] on button "Sim" at bounding box center [729, 558] width 95 height 46
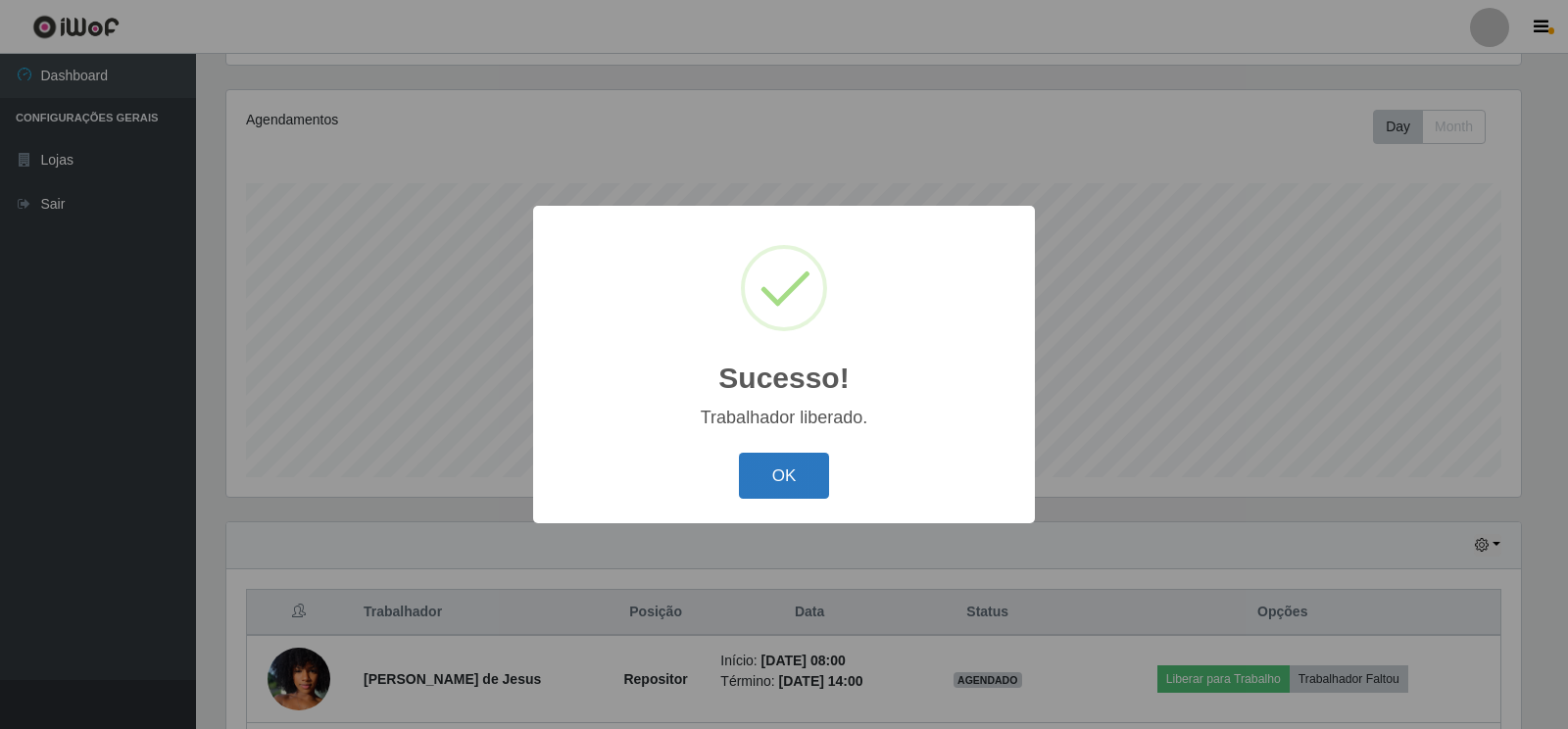
click at [800, 481] on button "OK" at bounding box center [784, 475] width 92 height 46
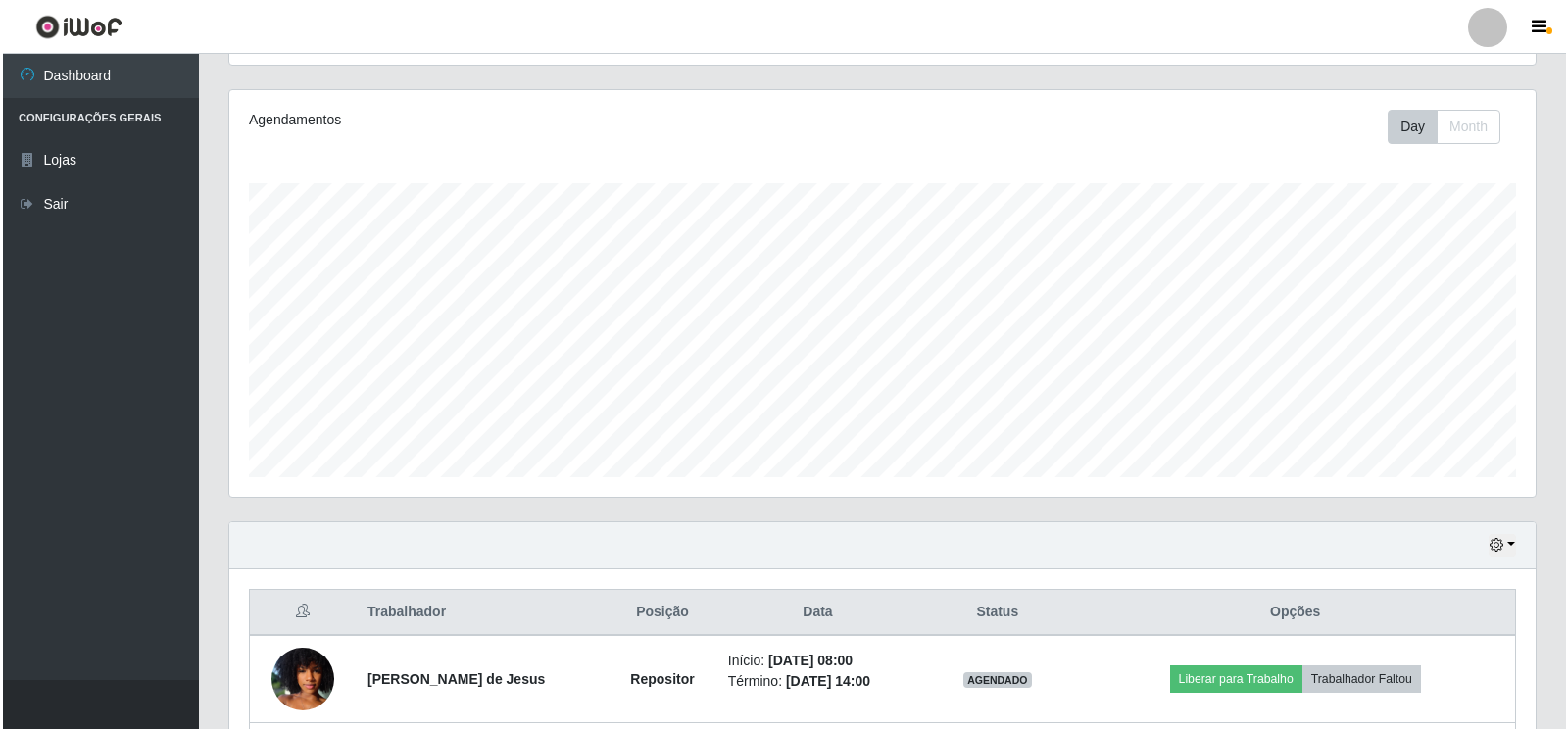
scroll to position [811, 0]
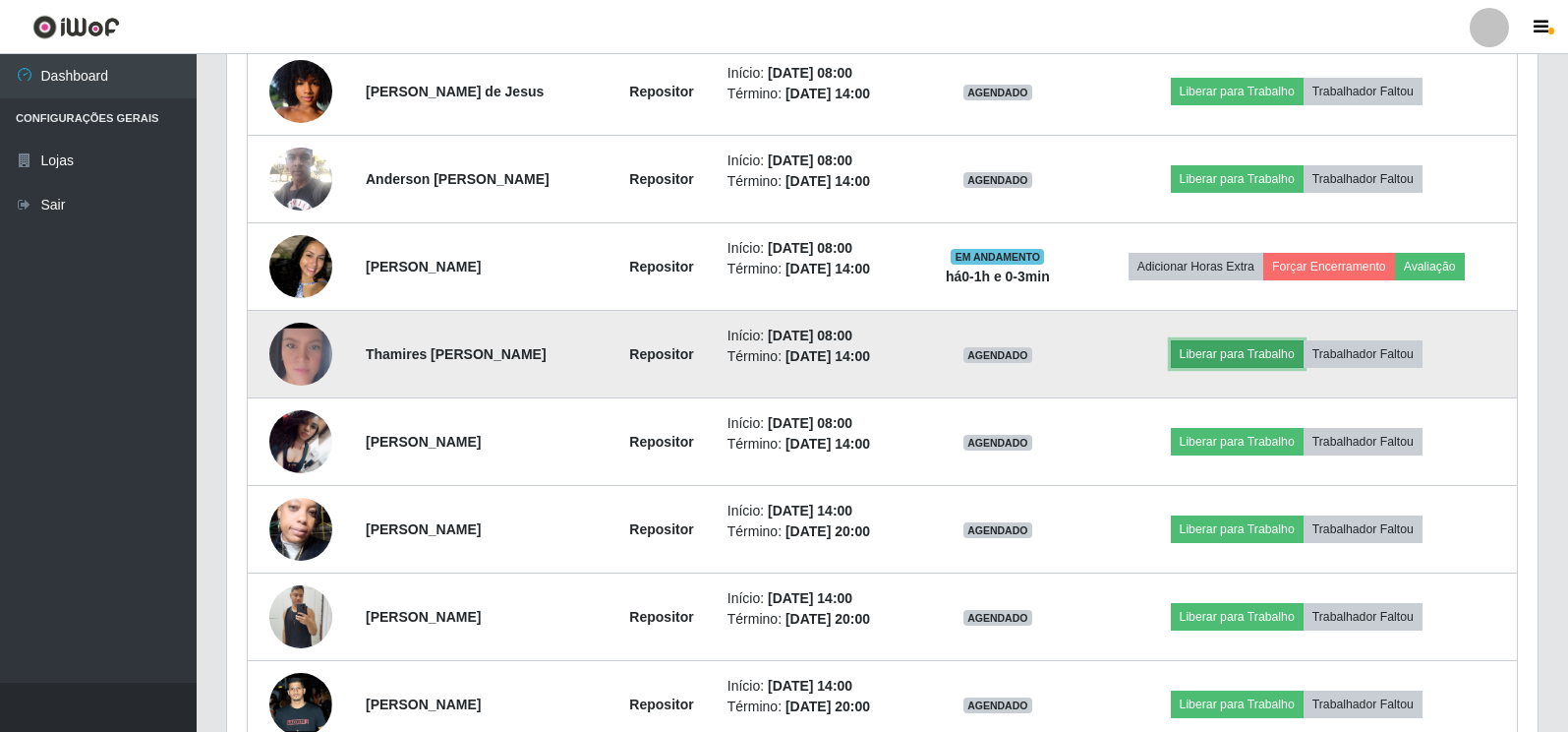
click at [1203, 352] on button "Liberar para Trabalho" at bounding box center [1237, 354] width 132 height 28
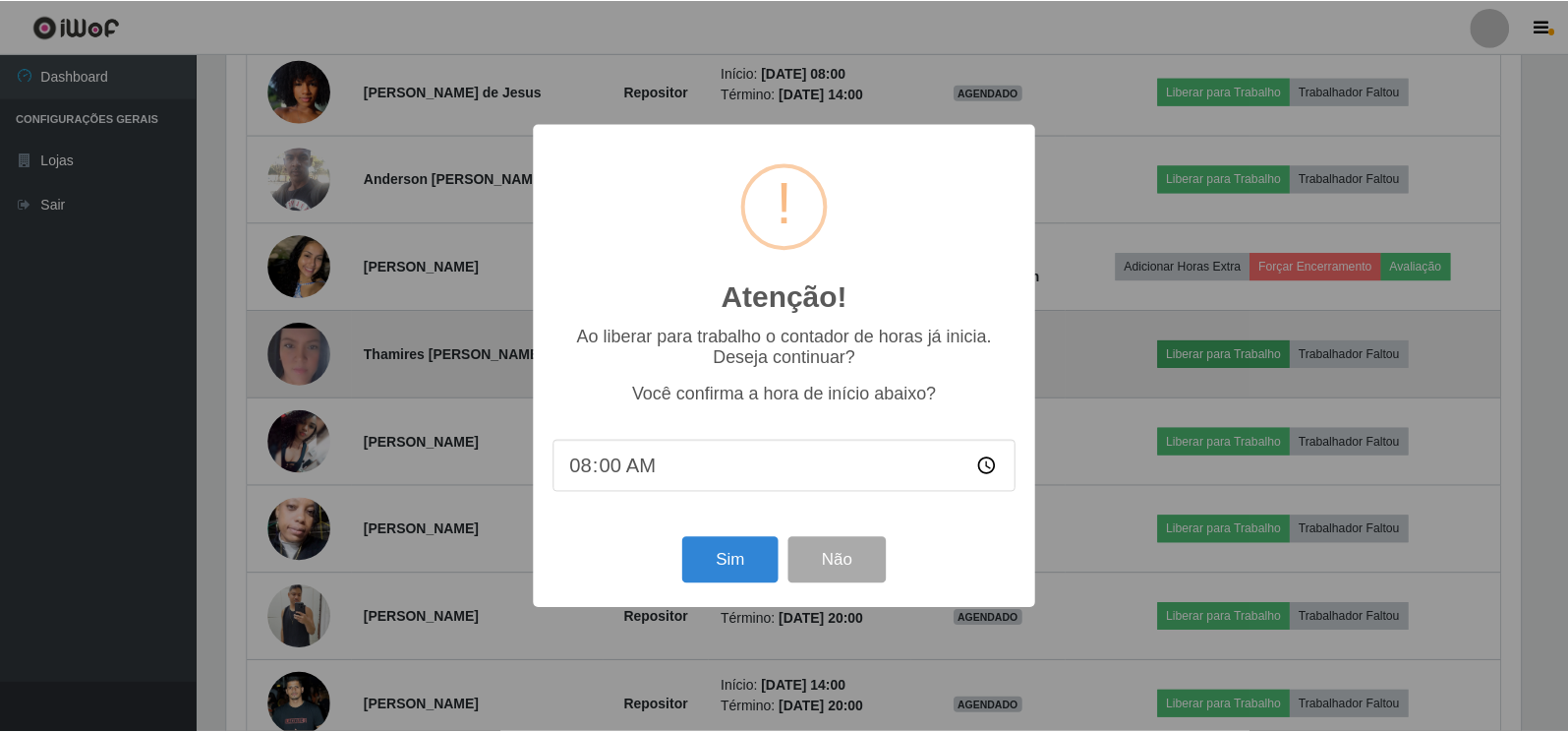
scroll to position [408, 1298]
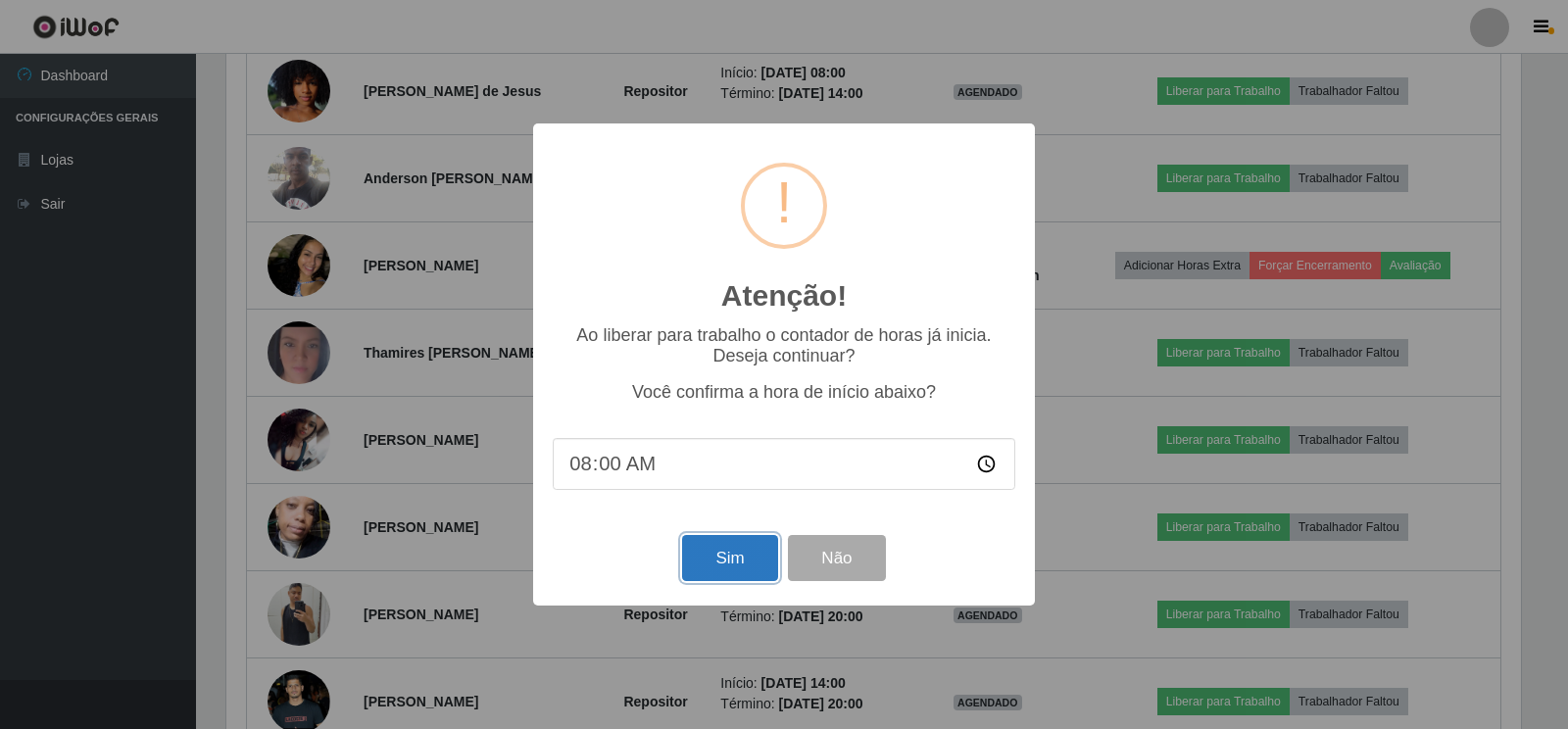
click at [708, 570] on button "Sim" at bounding box center [729, 558] width 95 height 46
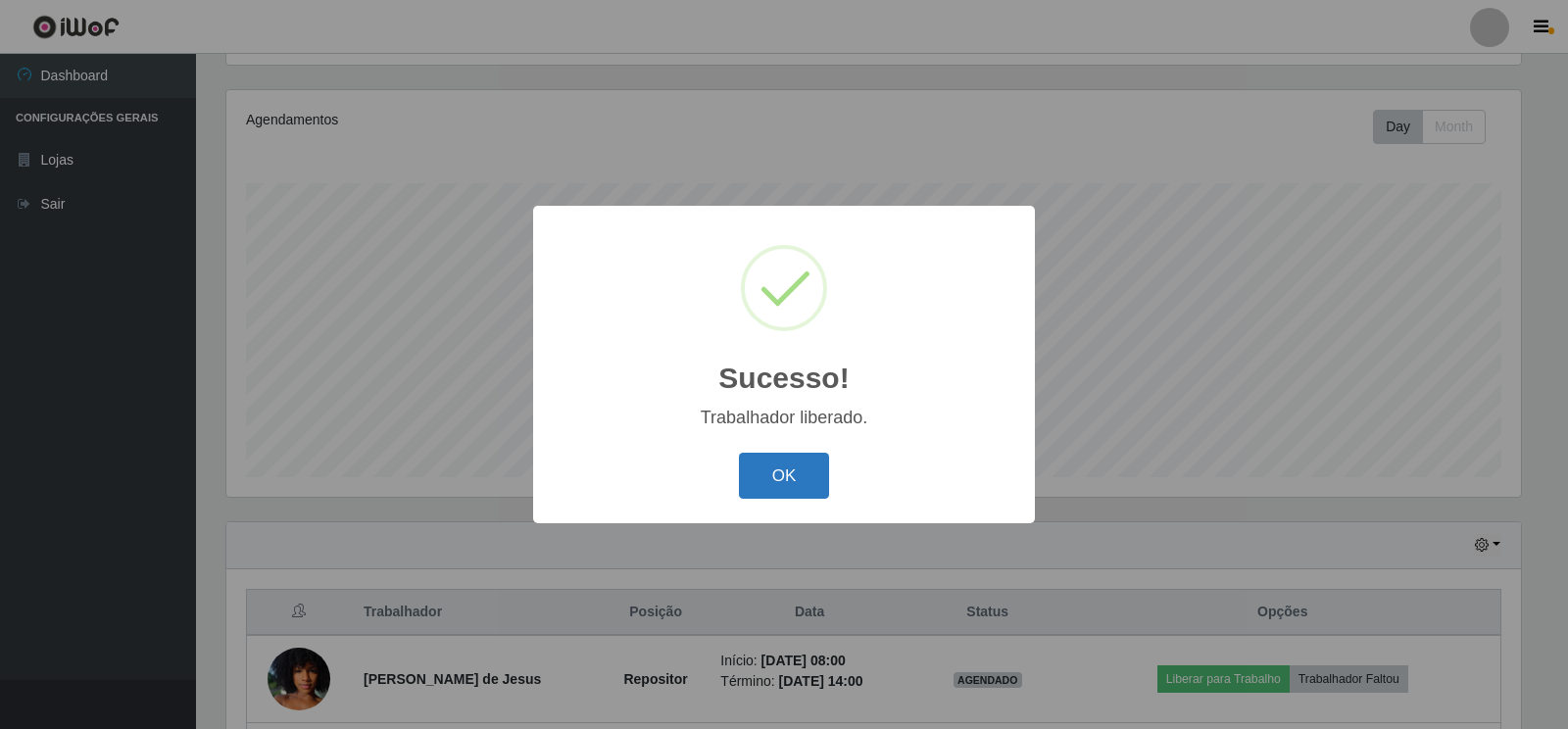
click at [784, 470] on button "OK" at bounding box center [784, 475] width 92 height 46
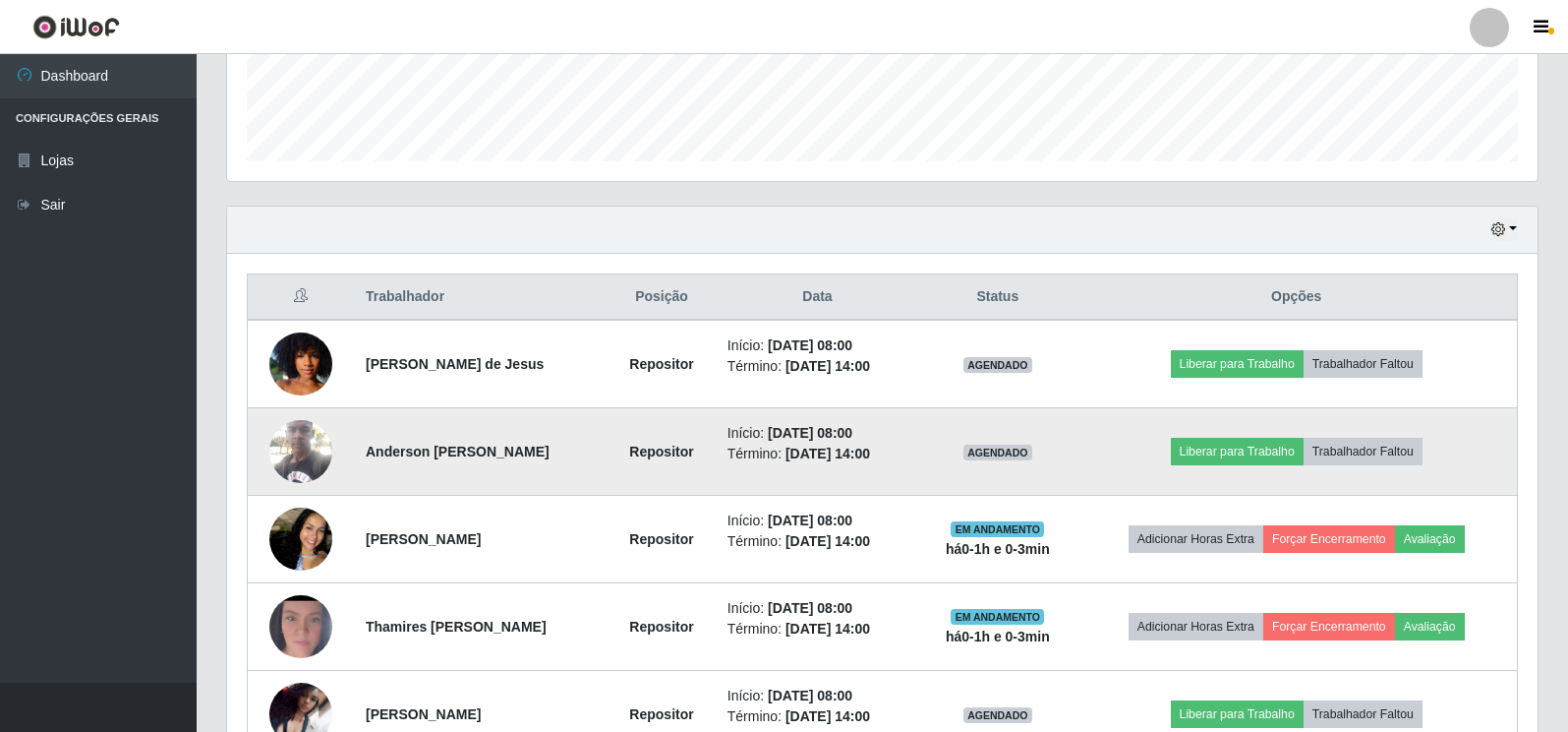
scroll to position [520, 0]
